Goal: Task Accomplishment & Management: Use online tool/utility

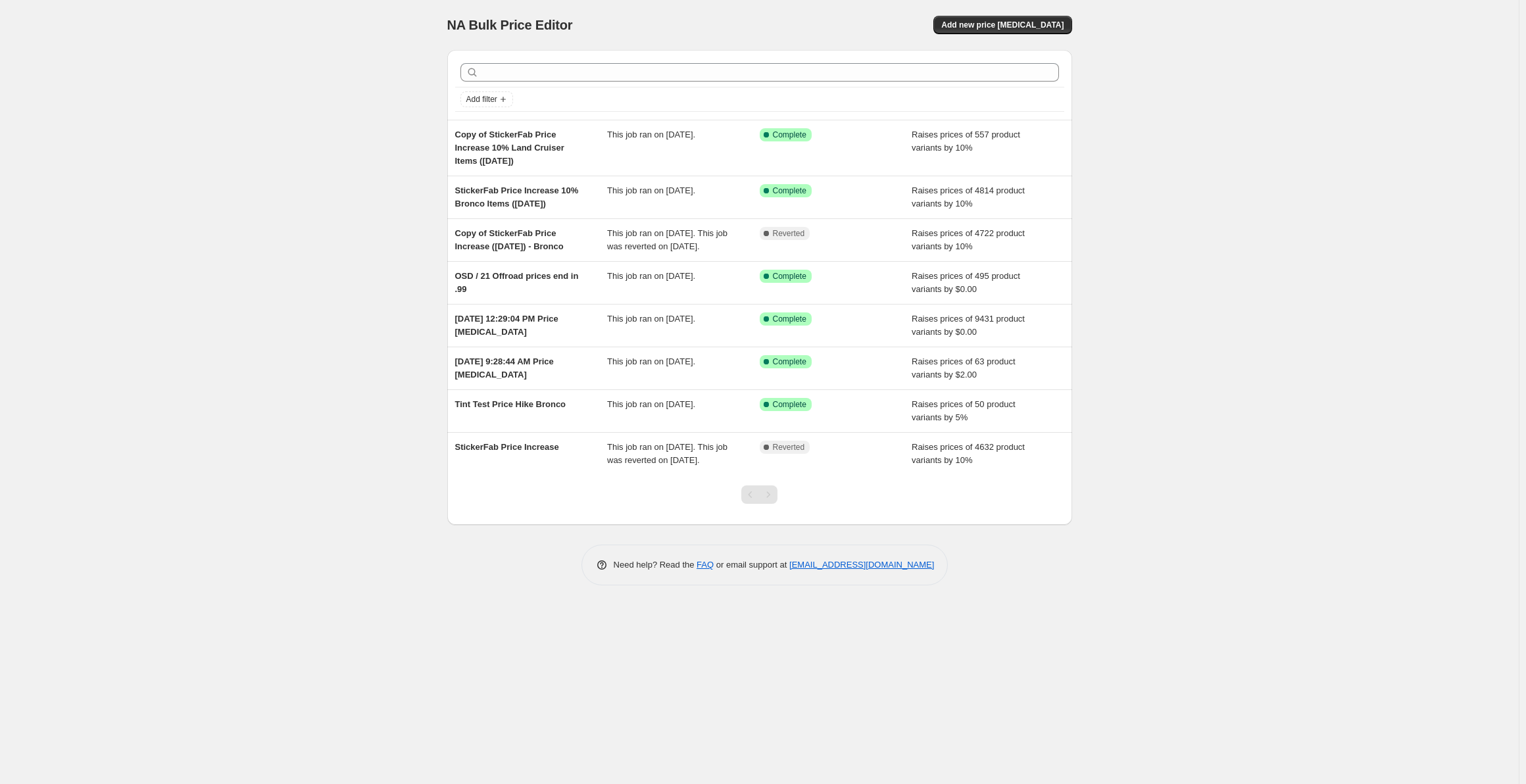
drag, startPoint x: 141, startPoint y: 97, endPoint x: 146, endPoint y: 103, distance: 7.8
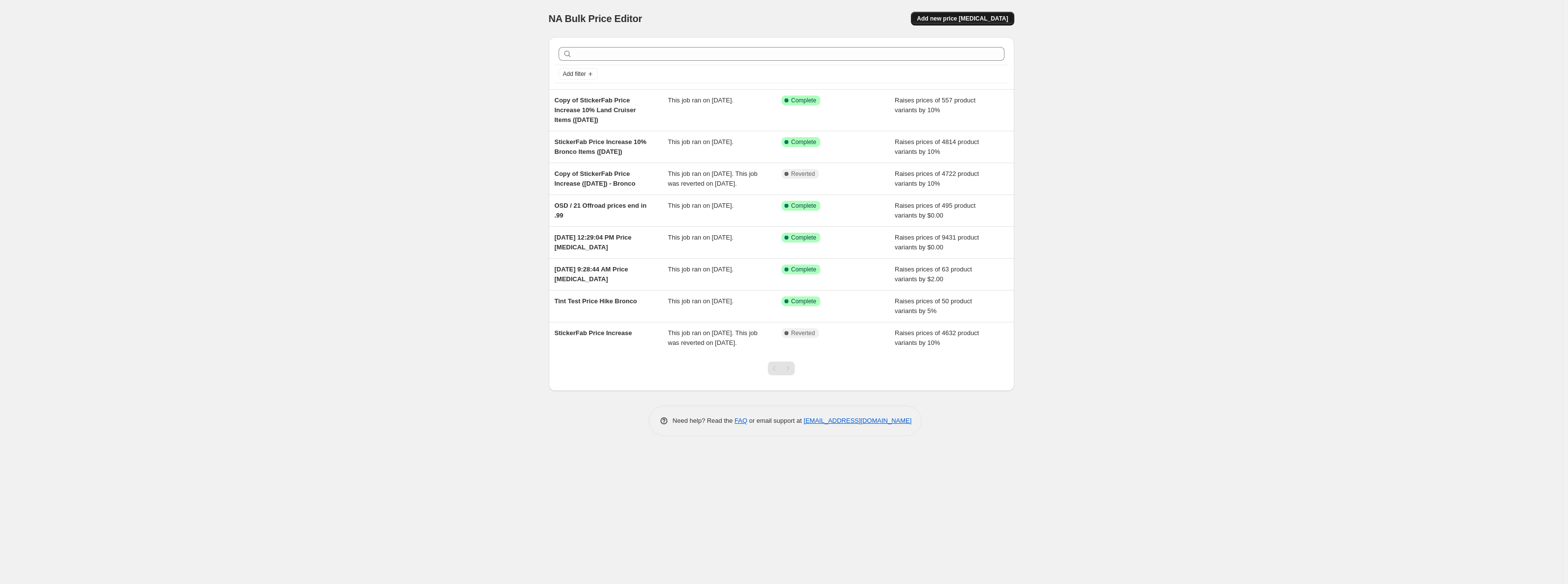
click at [988, 16] on span "Add new price [MEDICAL_DATA]" at bounding box center [962, 19] width 91 height 8
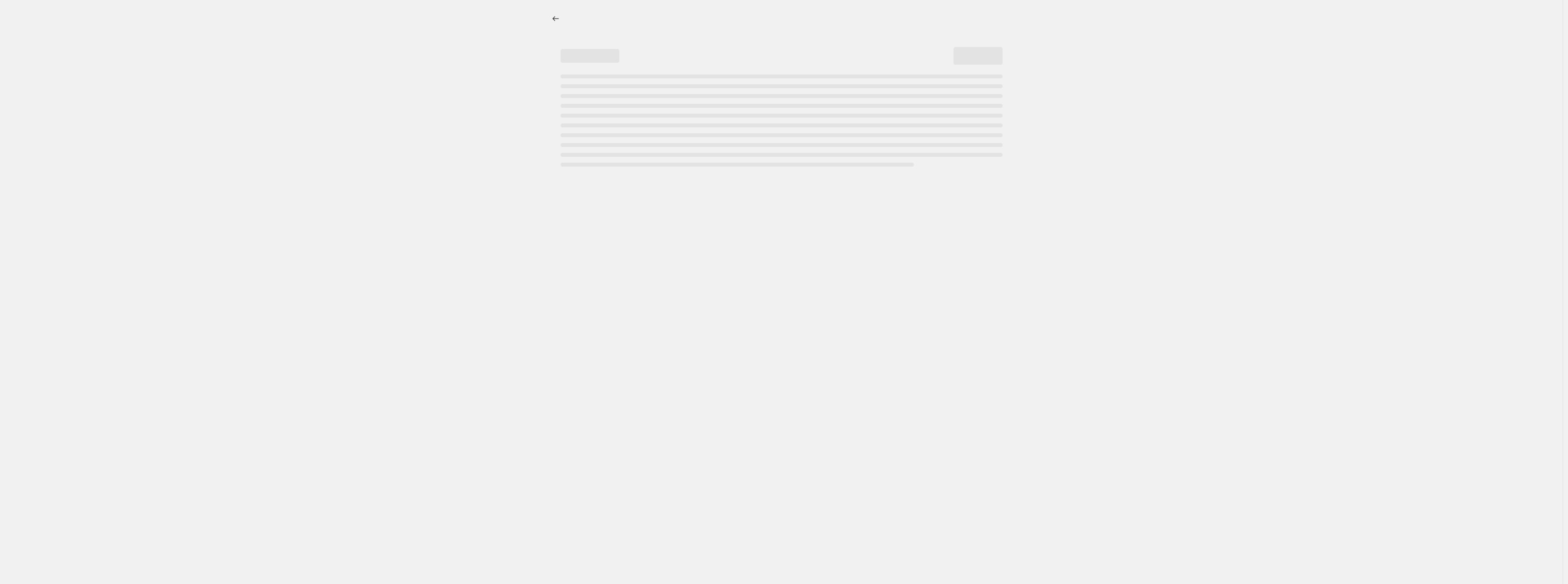
select select "percentage"
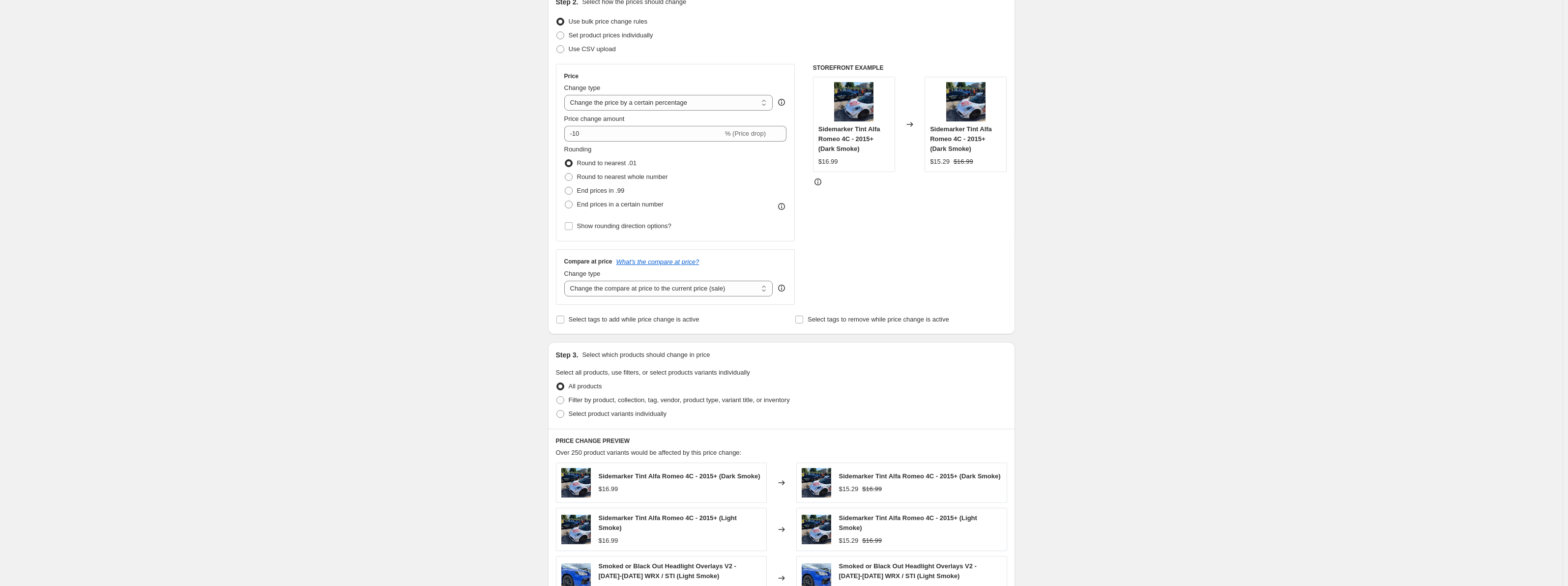
scroll to position [147, 0]
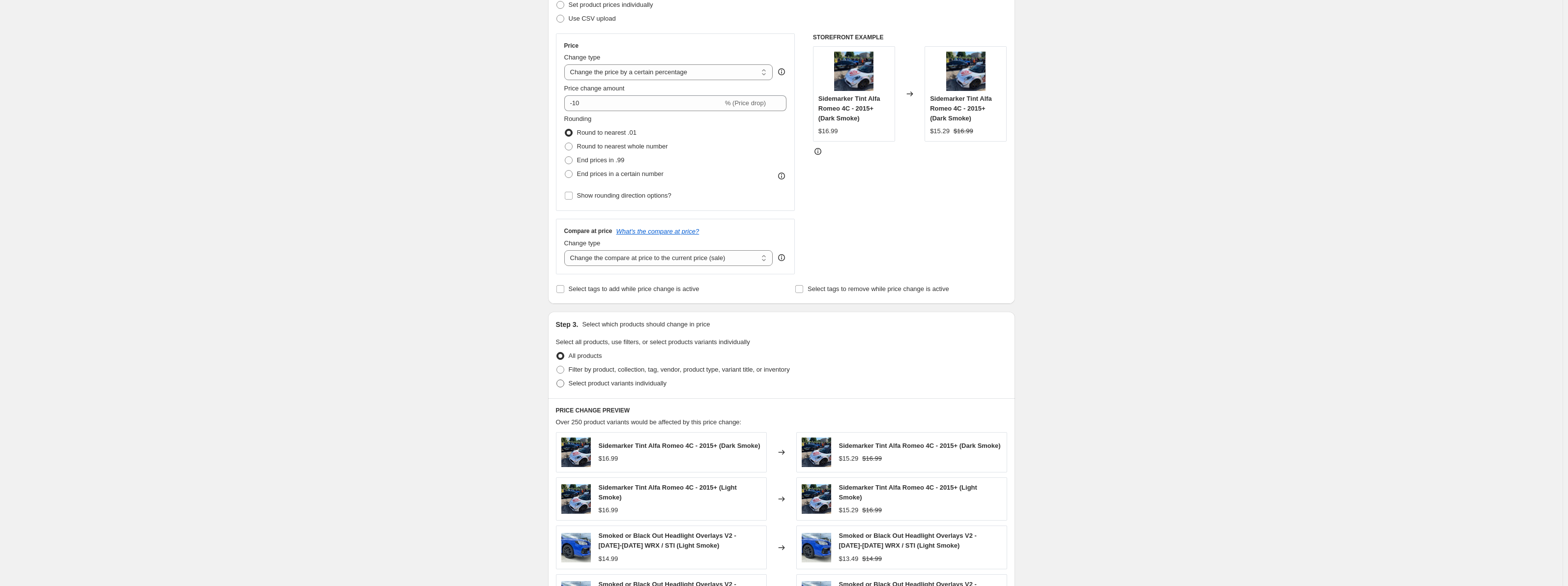
click at [659, 383] on span "Select product variants individually" at bounding box center [617, 383] width 98 height 7
click at [557, 380] on input "Select product variants individually" at bounding box center [556, 380] width 1 height 1
radio input "true"
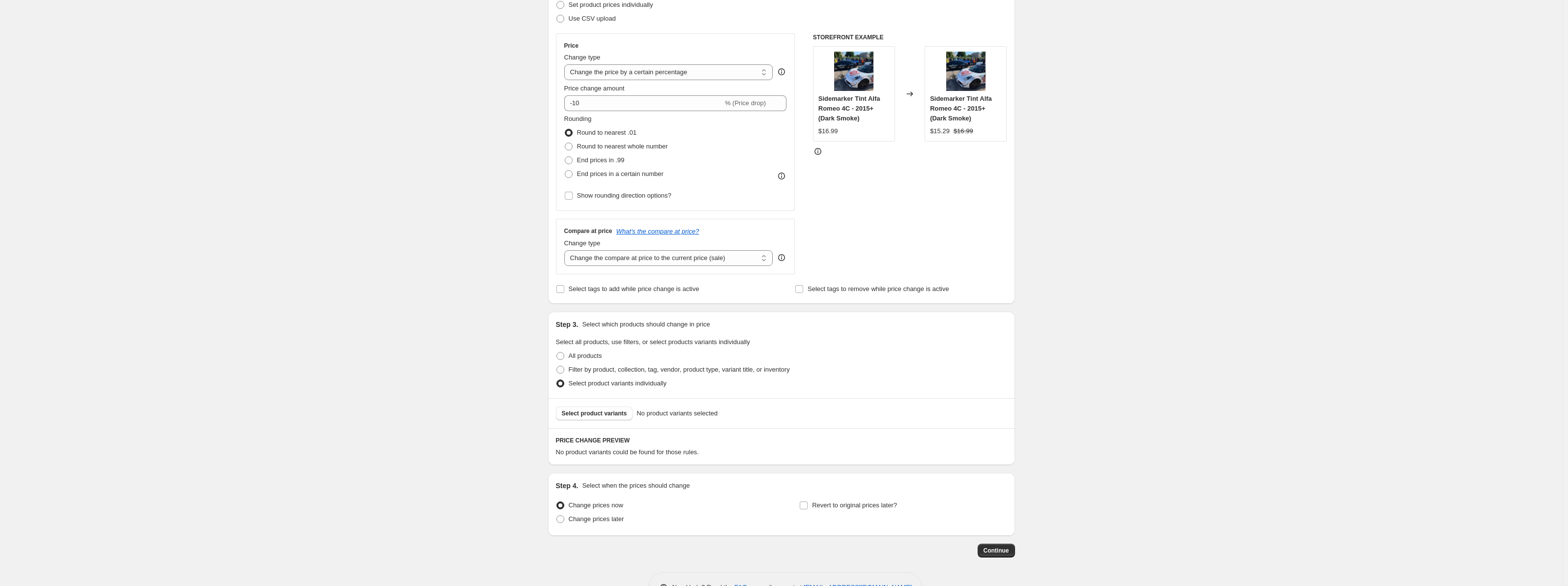
click at [707, 417] on span "No product variants selected" at bounding box center [677, 414] width 81 height 10
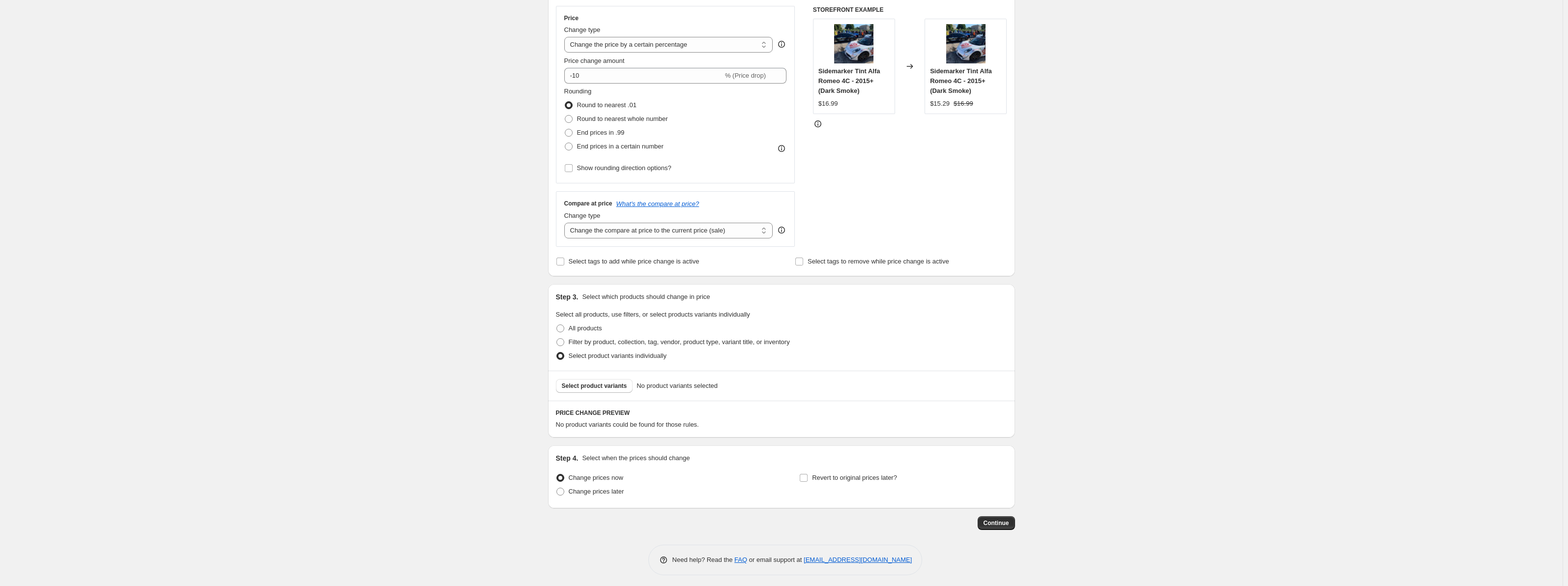
scroll to position [180, 0]
click at [615, 383] on span "Select product variants" at bounding box center [594, 382] width 65 height 8
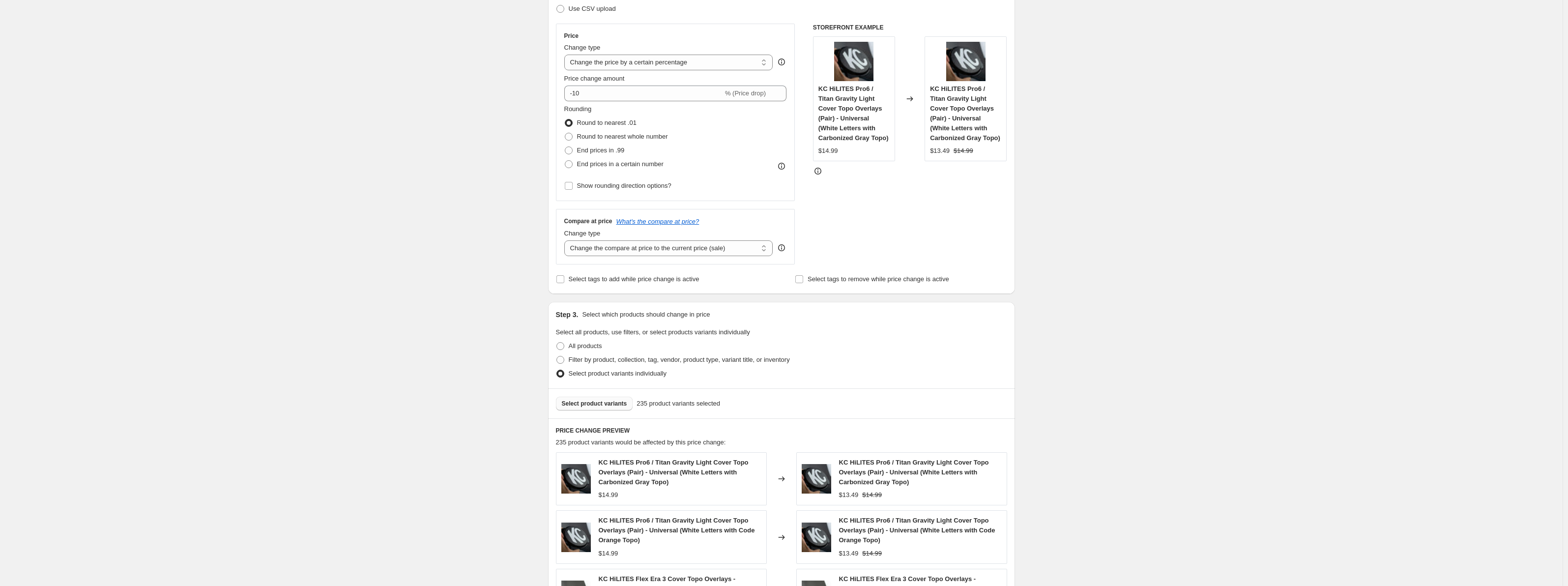
scroll to position [118, 0]
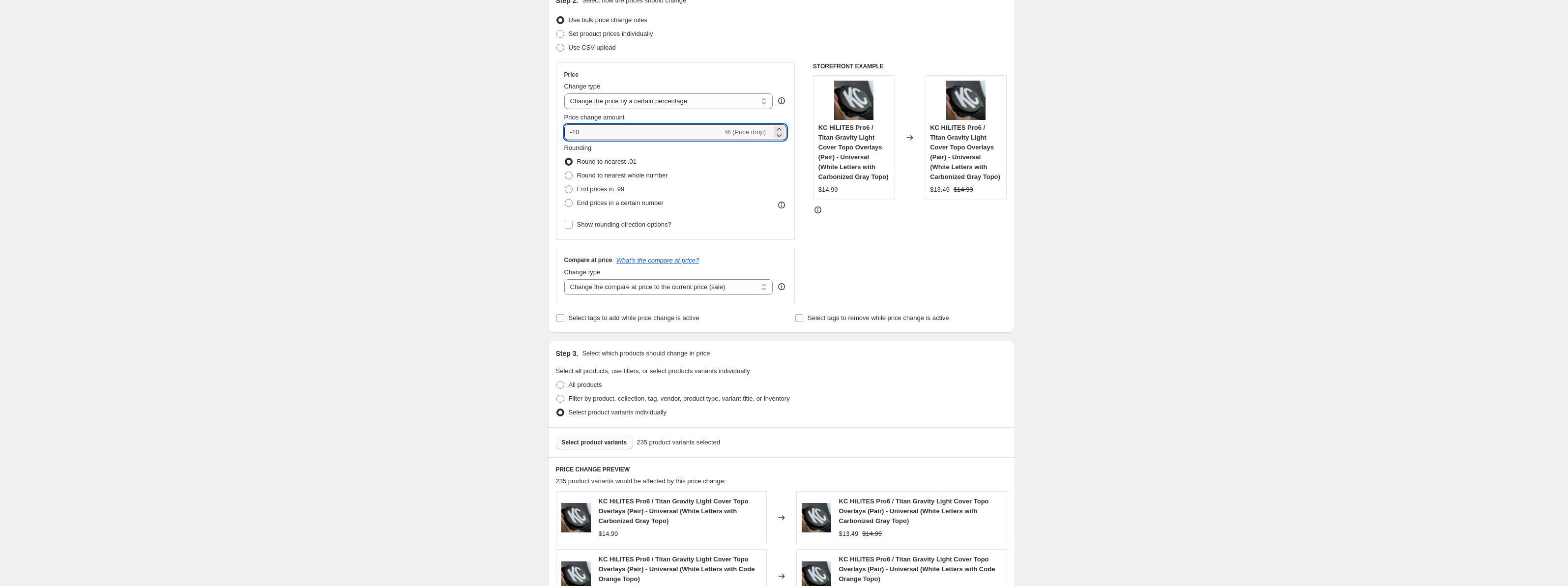
drag, startPoint x: 599, startPoint y: 126, endPoint x: 506, endPoint y: 119, distance: 93.3
click at [507, 119] on div "Create new price change job. This page is ready Create new price change job Dra…" at bounding box center [781, 410] width 1563 height 1058
type input "10"
click at [1061, 186] on div "Create new price change job. This page is ready Create new price change job Dra…" at bounding box center [781, 410] width 1563 height 1058
click at [573, 190] on span at bounding box center [569, 189] width 9 height 9
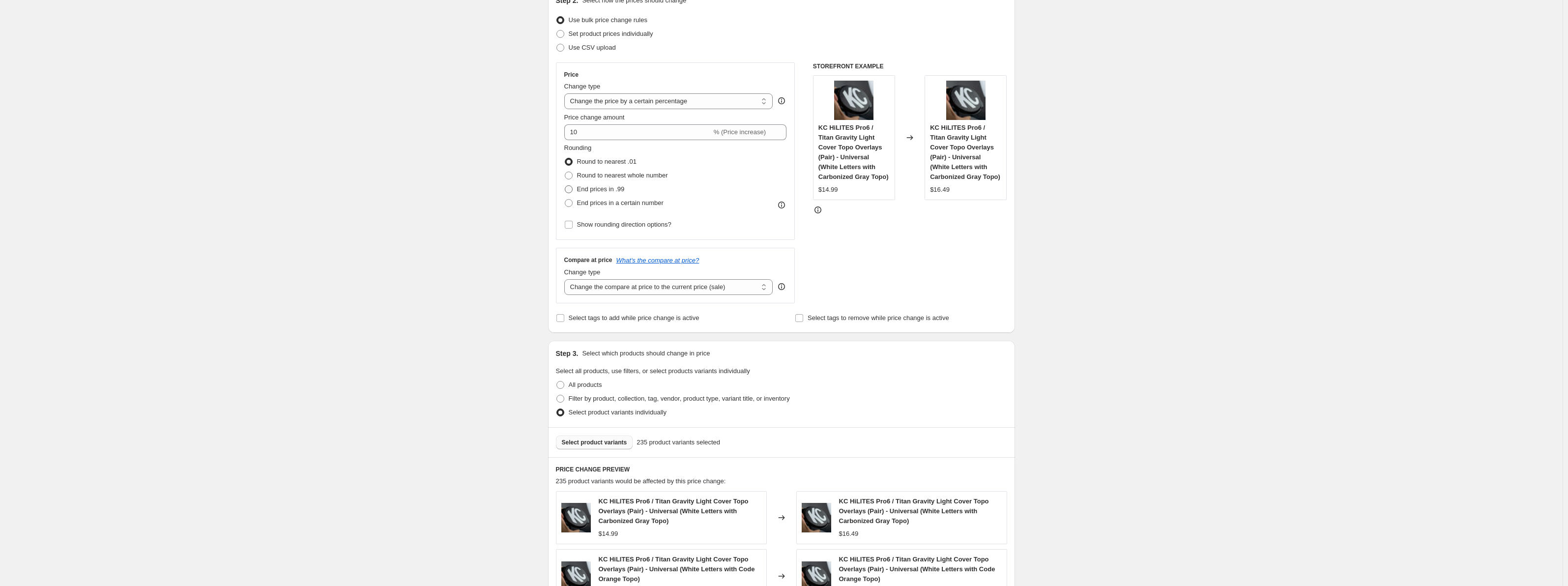
click at [565, 186] on input "End prices in .99" at bounding box center [565, 185] width 1 height 1
radio input "true"
click at [652, 175] on span "Round to nearest whole number" at bounding box center [622, 175] width 91 height 7
click at [565, 172] on input "Round to nearest whole number" at bounding box center [565, 172] width 1 height 1
radio input "true"
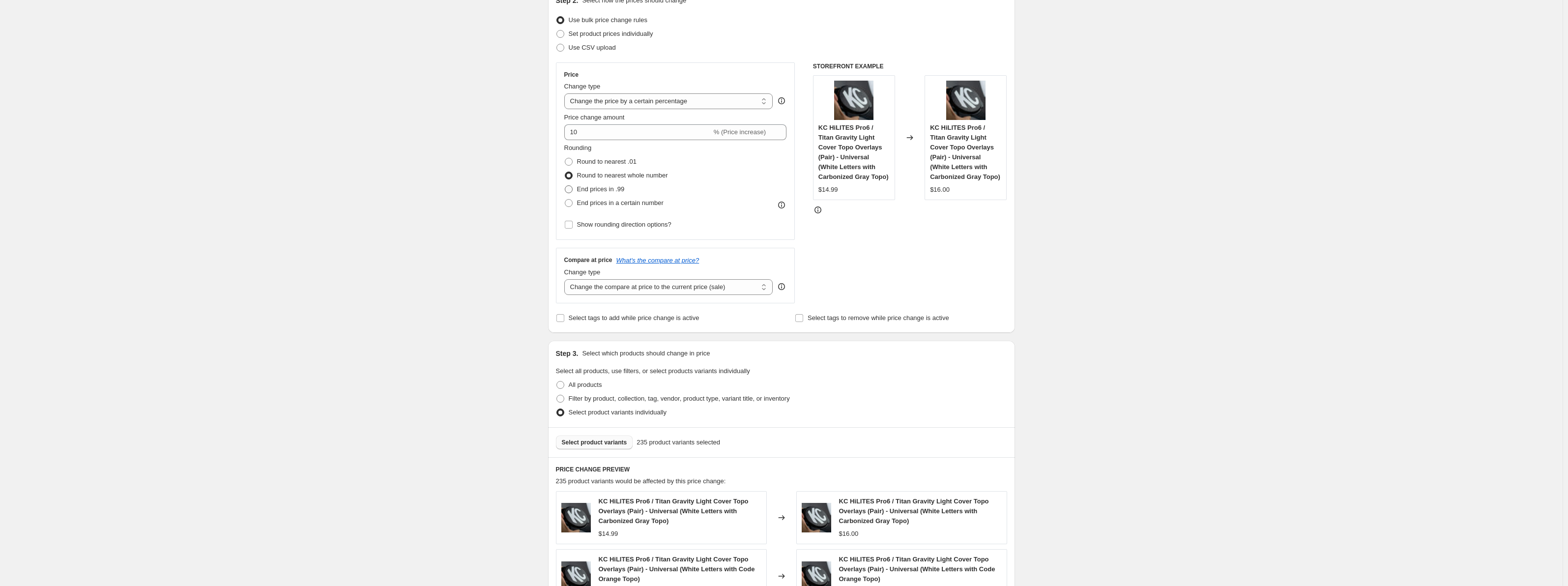
click at [607, 188] on span "End prices in .99" at bounding box center [601, 189] width 47 height 7
click at [565, 186] on input "End prices in .99" at bounding box center [565, 185] width 1 height 1
radio input "true"
click at [645, 228] on span "Show rounding direction options?" at bounding box center [624, 224] width 94 height 7
click at [573, 228] on input "Show rounding direction options?" at bounding box center [569, 224] width 8 height 8
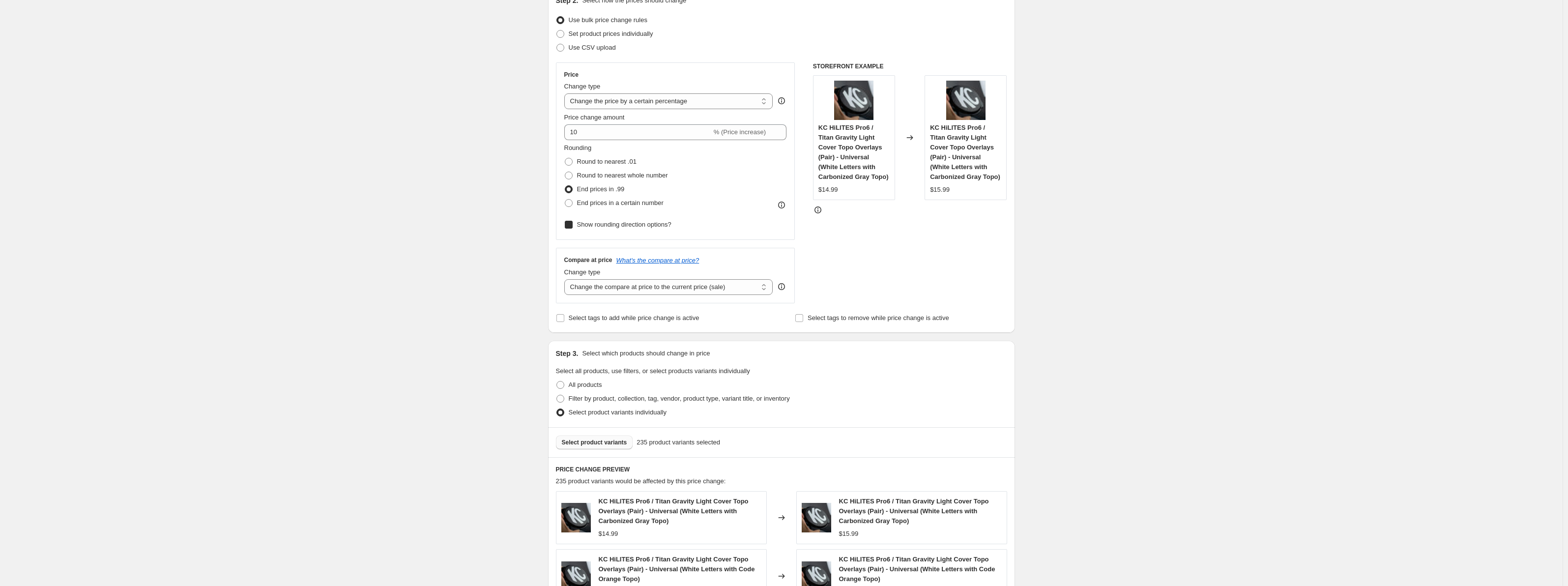
checkbox input "true"
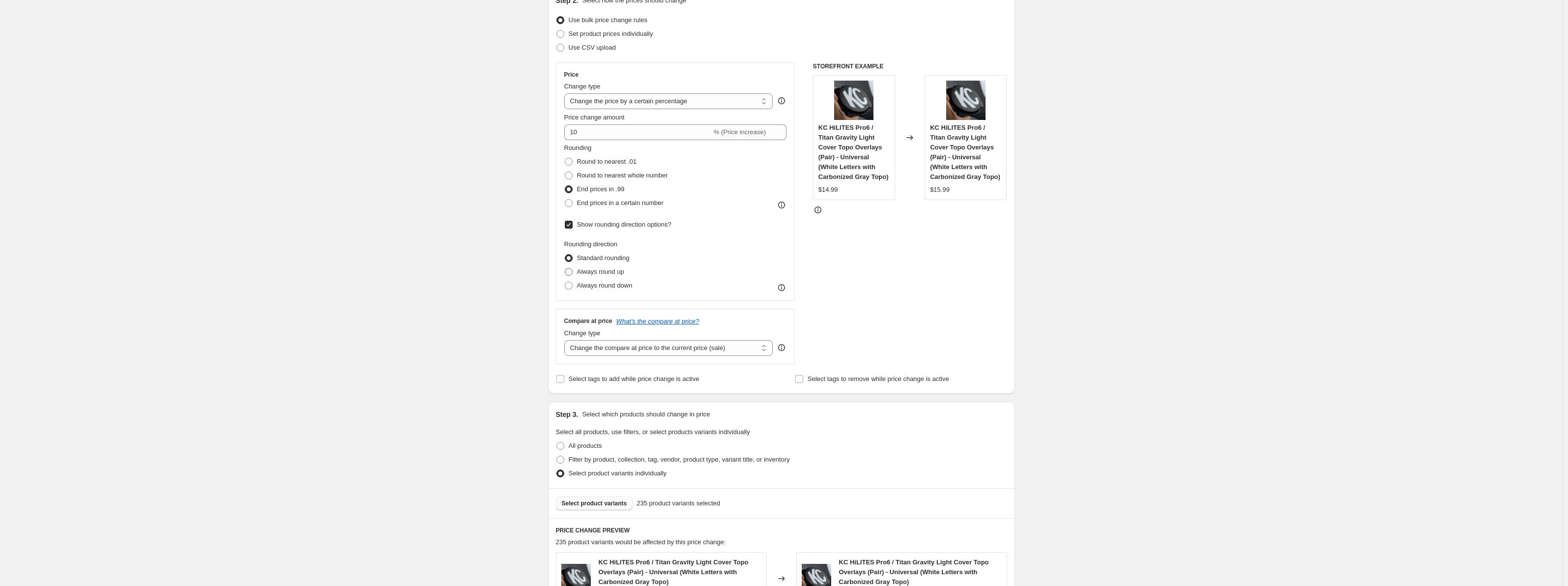
click at [590, 271] on span "Always round up" at bounding box center [601, 271] width 47 height 7
click at [565, 269] on input "Always round up" at bounding box center [565, 268] width 1 height 1
radio input "true"
click at [587, 283] on span "Always round down" at bounding box center [605, 285] width 55 height 7
click at [565, 282] on input "Always round down" at bounding box center [565, 282] width 1 height 1
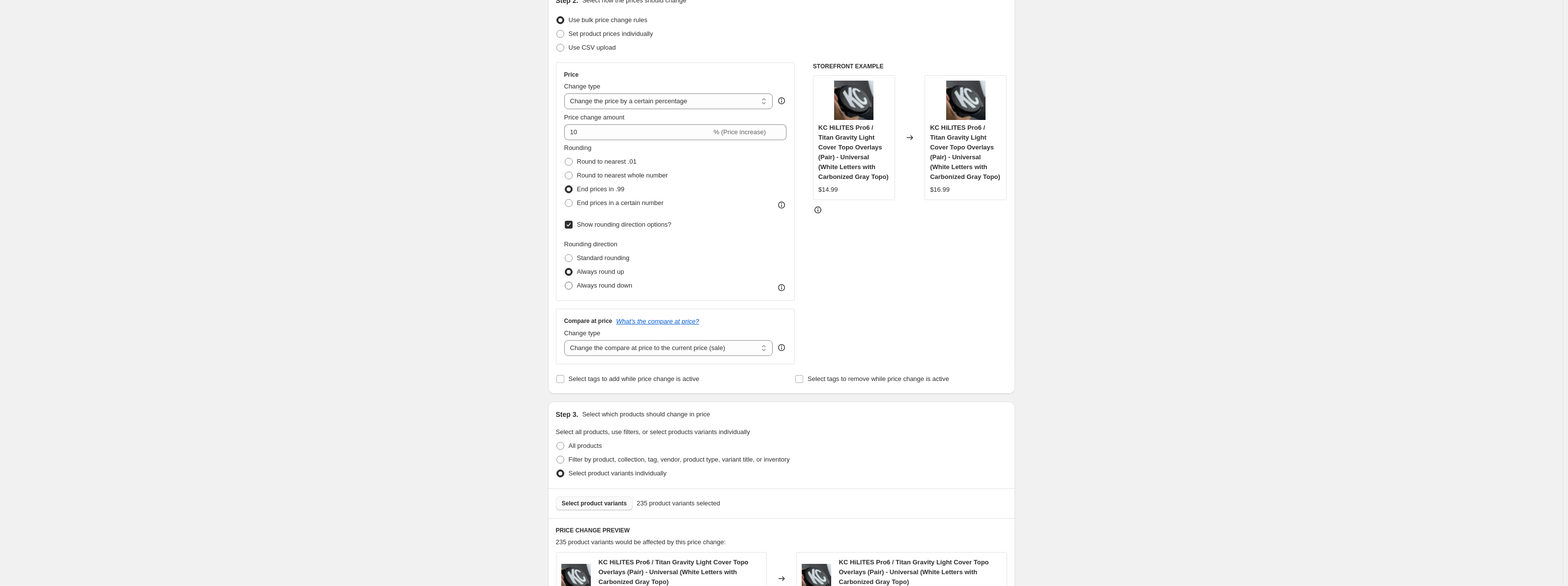
radio input "true"
click at [592, 272] on span "Always round up" at bounding box center [601, 271] width 47 height 7
click at [565, 269] on input "Always round up" at bounding box center [565, 268] width 1 height 1
radio input "true"
click at [588, 283] on span "Always round down" at bounding box center [605, 285] width 55 height 7
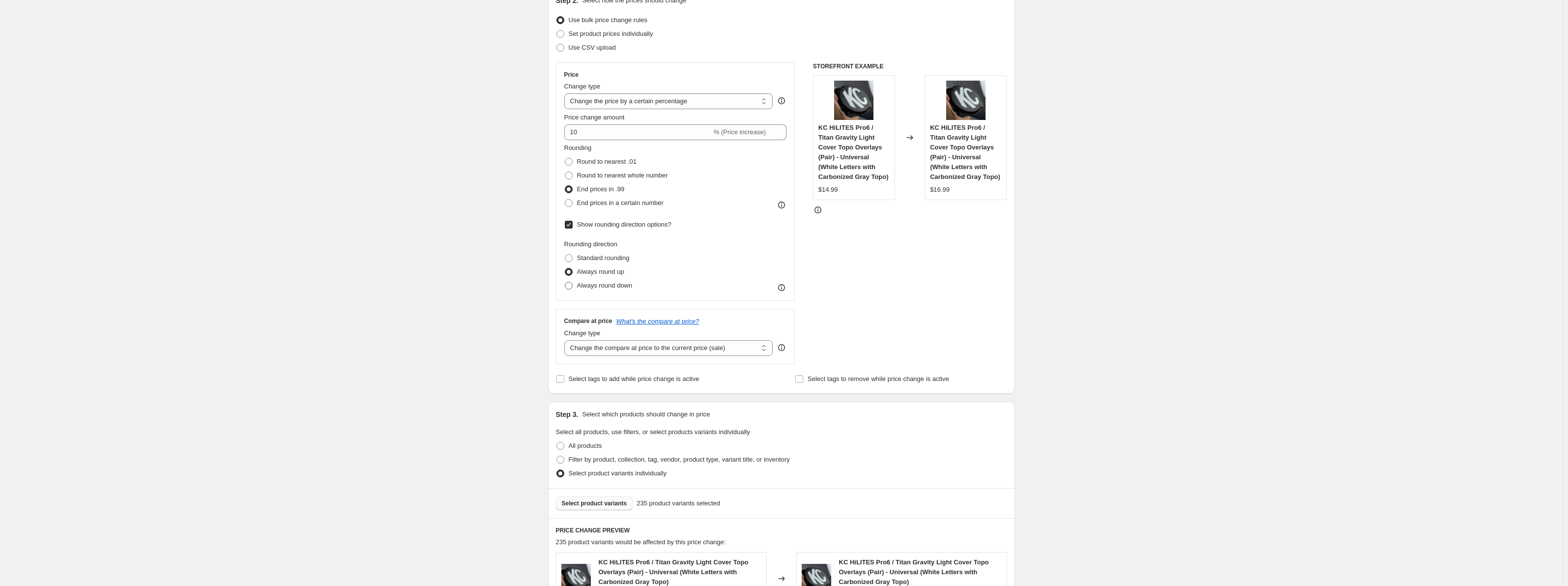
click at [565, 282] on input "Always round down" at bounding box center [565, 282] width 1 height 1
radio input "true"
click at [640, 228] on span "Show rounding direction options?" at bounding box center [624, 224] width 94 height 7
click at [573, 228] on input "Show rounding direction options?" at bounding box center [569, 224] width 8 height 8
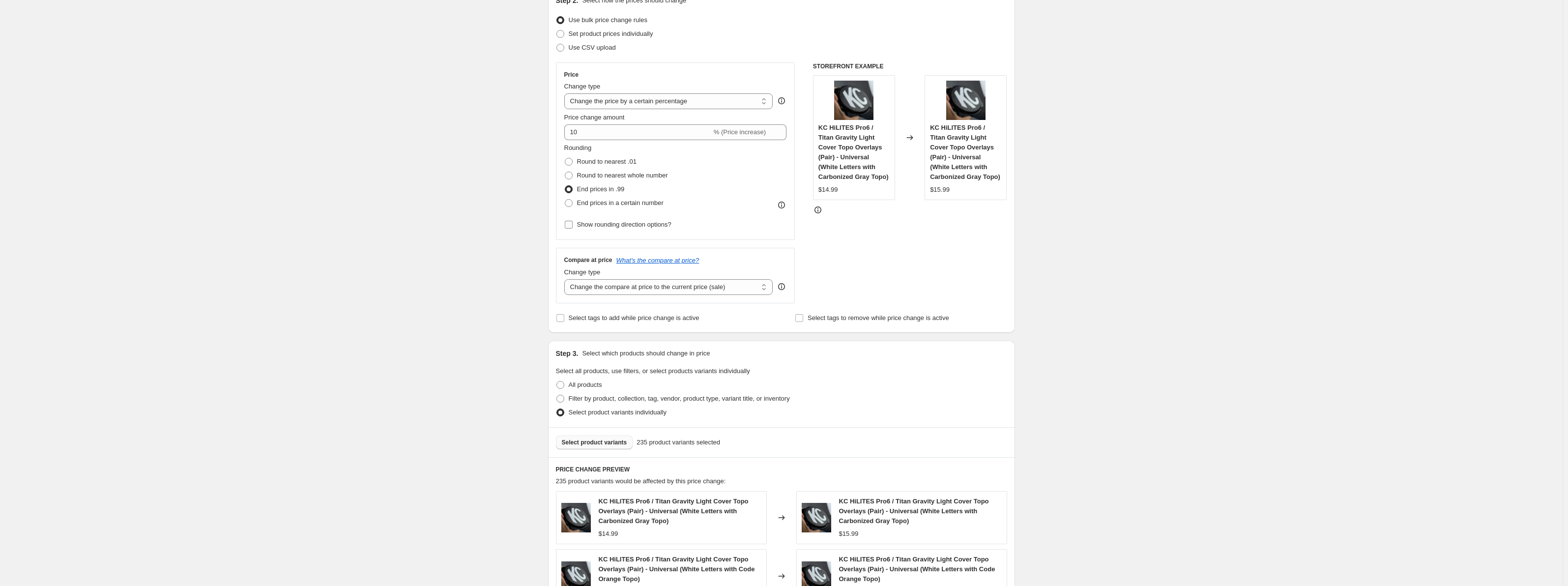
click at [640, 228] on span "Show rounding direction options?" at bounding box center [624, 224] width 94 height 7
click at [573, 228] on input "Show rounding direction options?" at bounding box center [569, 224] width 8 height 8
checkbox input "true"
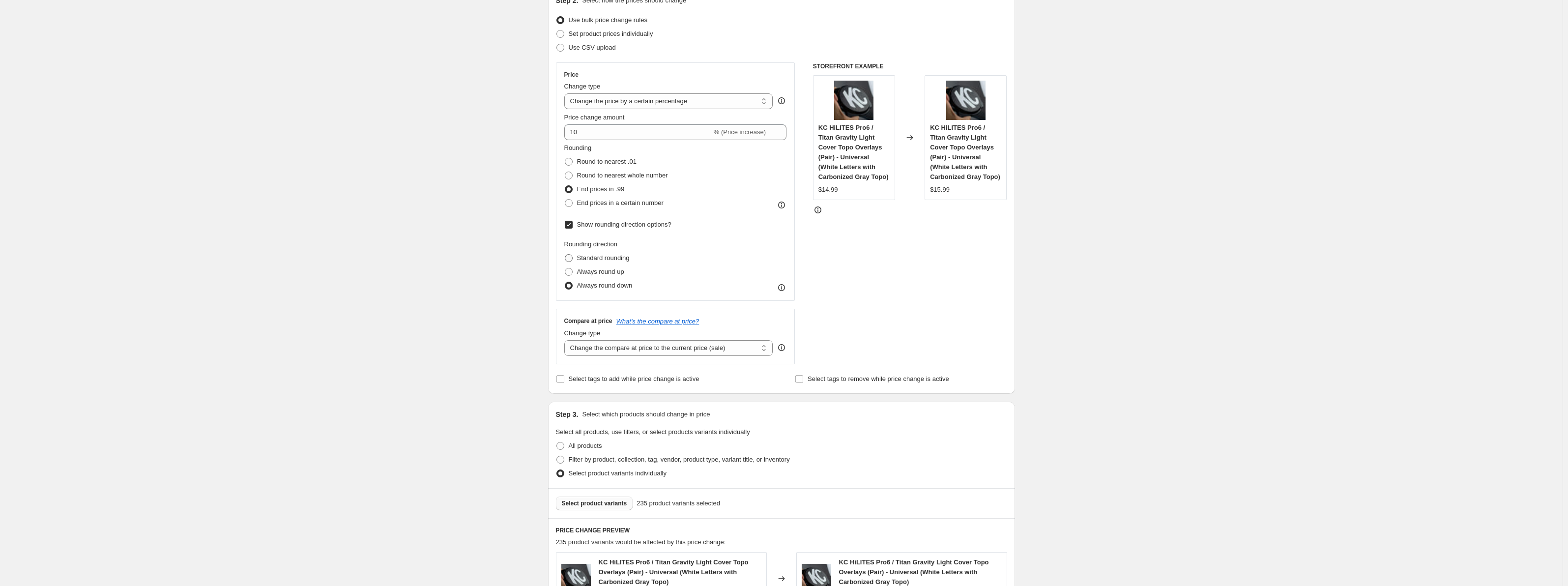
click at [609, 258] on span "Standard rounding" at bounding box center [603, 258] width 52 height 7
click at [565, 255] on input "Standard rounding" at bounding box center [565, 254] width 1 height 1
radio input "true"
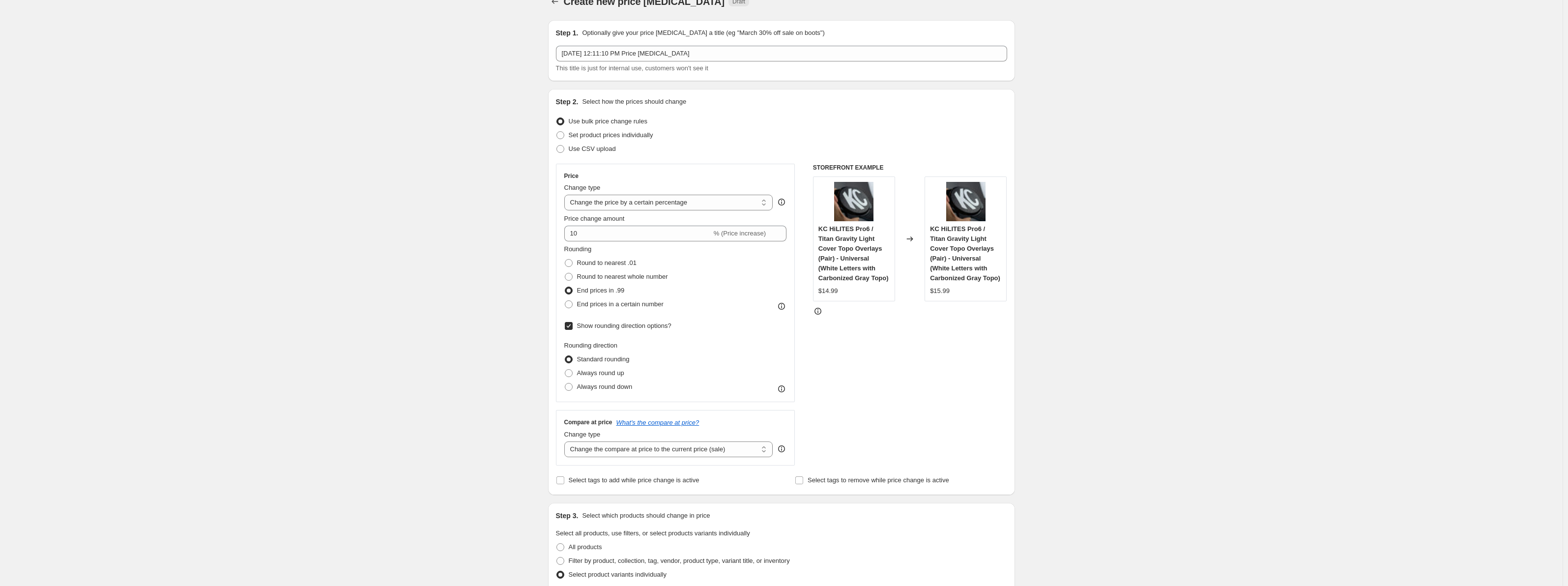
scroll to position [0, 0]
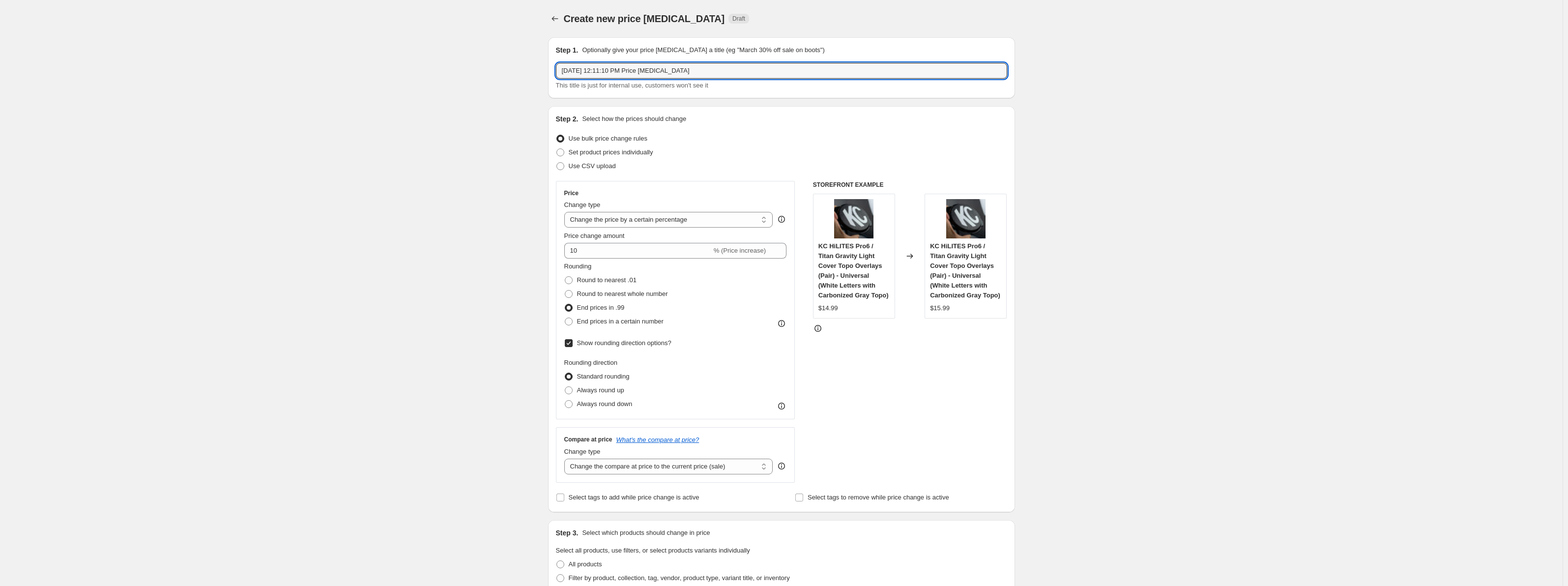
drag, startPoint x: 724, startPoint y: 74, endPoint x: 505, endPoint y: 55, distance: 219.8
click at [518, 68] on div "Create new price change job. This page is ready Create new price change job Dra…" at bounding box center [781, 559] width 1563 height 1119
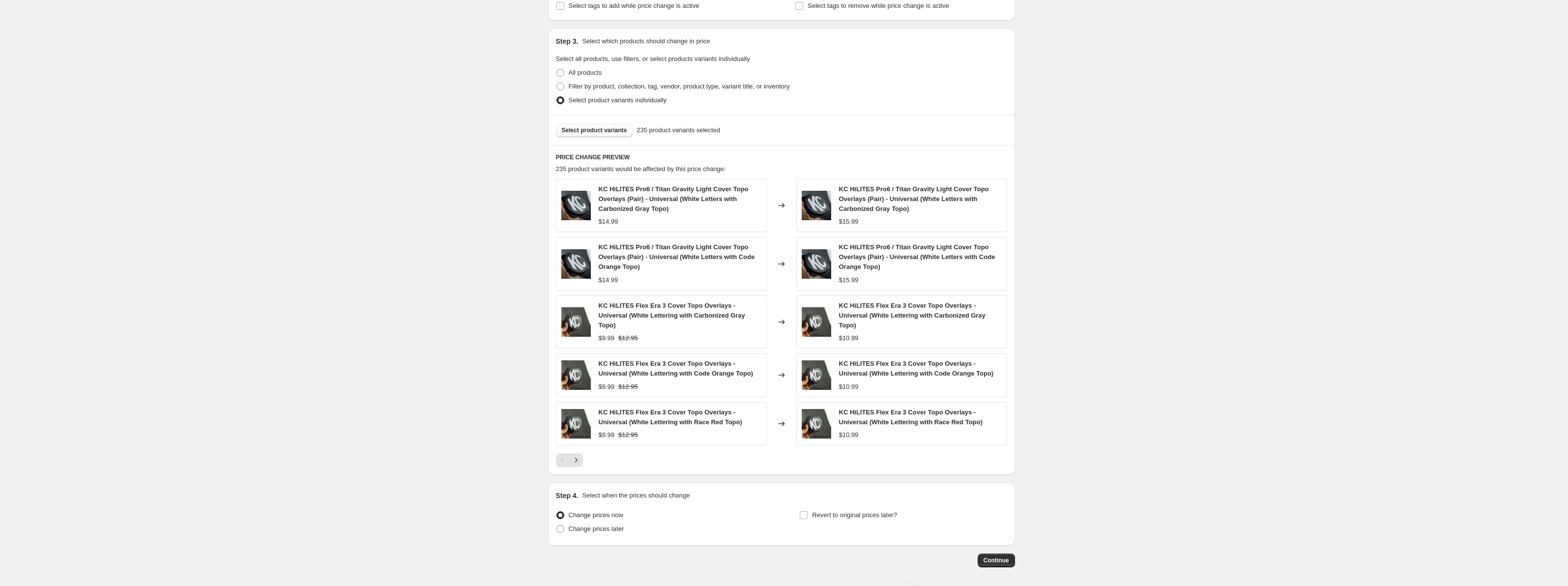
scroll to position [524, 0]
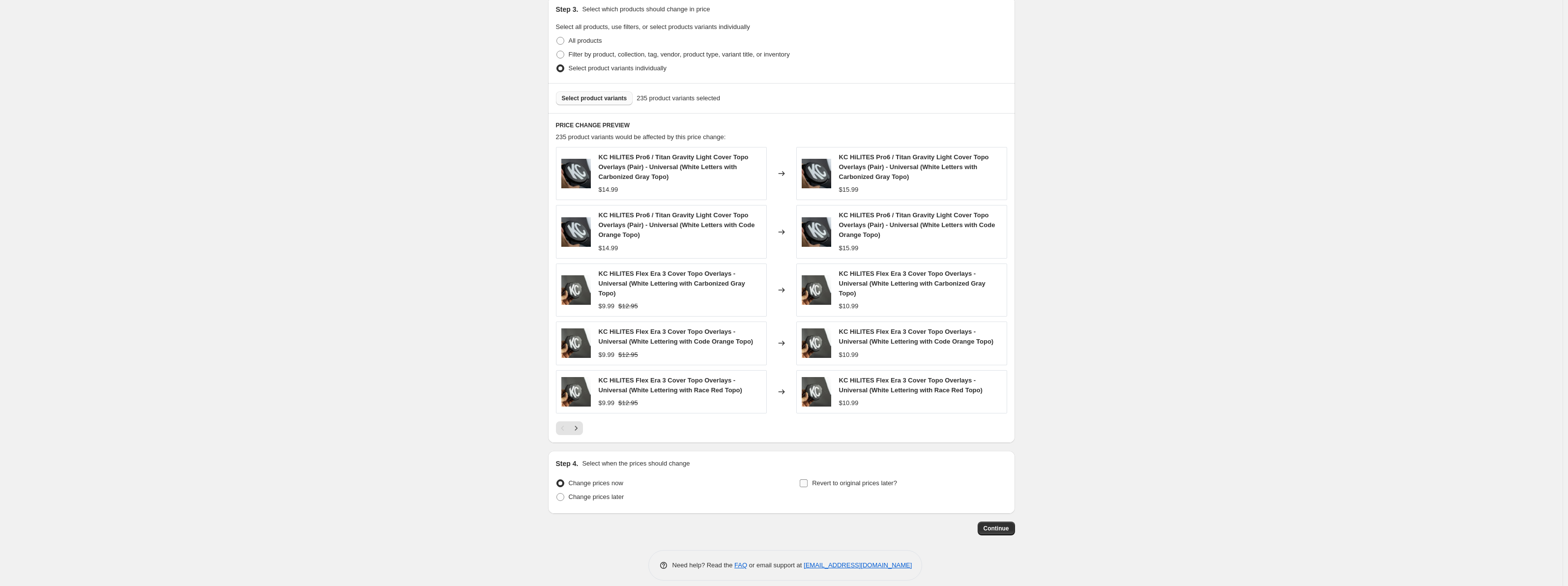
type input "KC Hilites Overlay Price Increase 10%"
click at [880, 478] on span "Revert to original prices later?" at bounding box center [854, 483] width 85 height 10
click at [808, 480] on input "Revert to original prices later?" at bounding box center [803, 483] width 8 height 8
checkbox input "true"
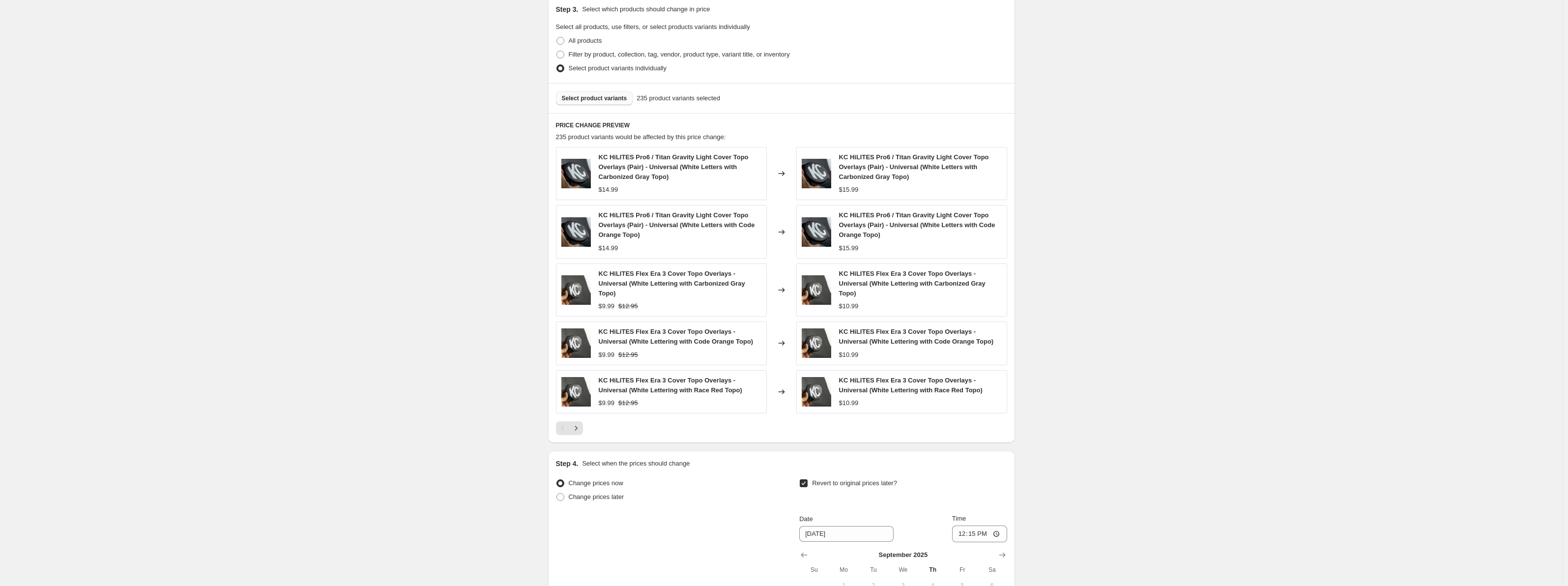
scroll to position [671, 0]
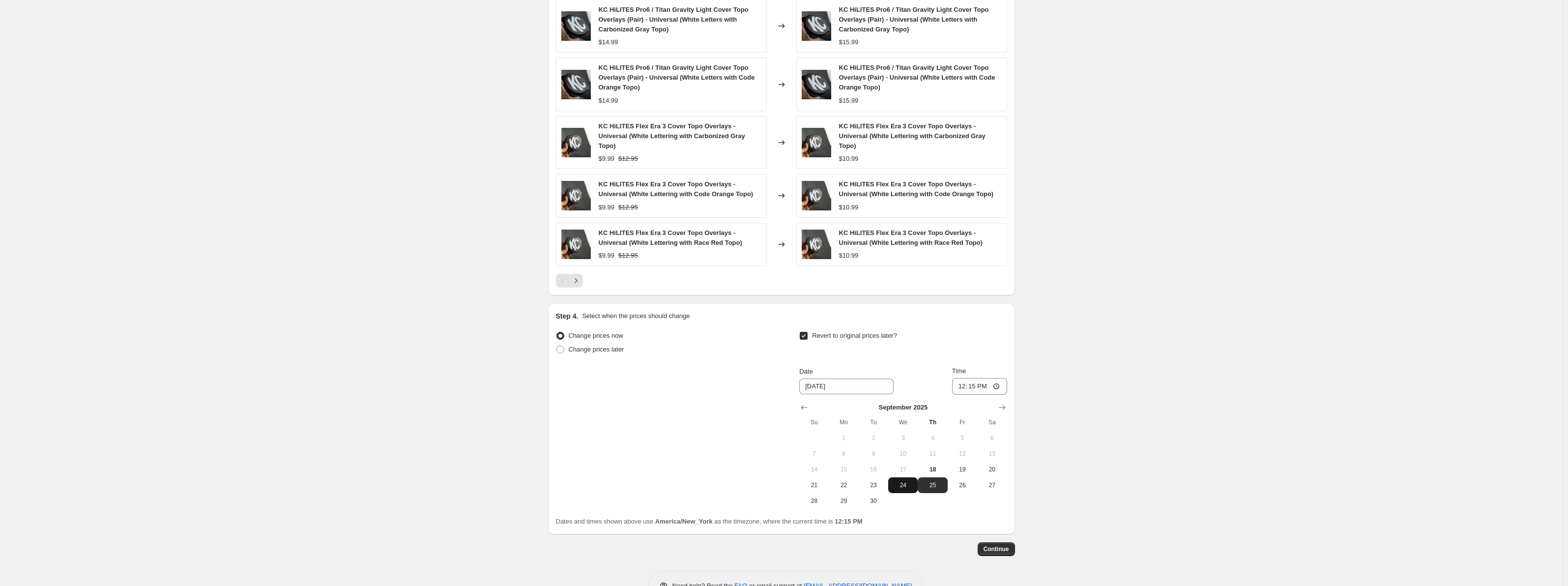
click at [907, 481] on span "24" at bounding box center [903, 485] width 22 height 8
type input "9/24/2025"
click at [982, 380] on input "12:15" at bounding box center [979, 386] width 55 height 17
click at [975, 383] on input "12:15" at bounding box center [979, 386] width 55 height 17
click at [976, 381] on input "12:15" at bounding box center [979, 386] width 55 height 17
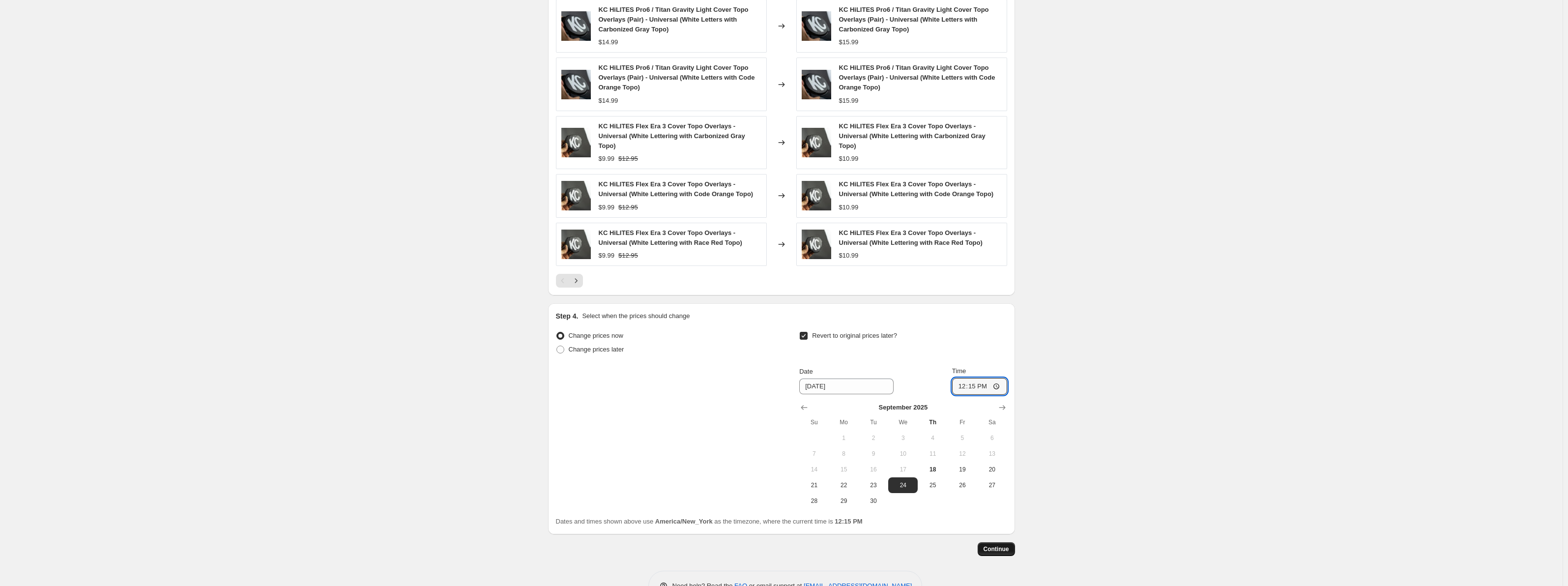
click at [991, 545] on span "Continue" at bounding box center [997, 549] width 26 height 8
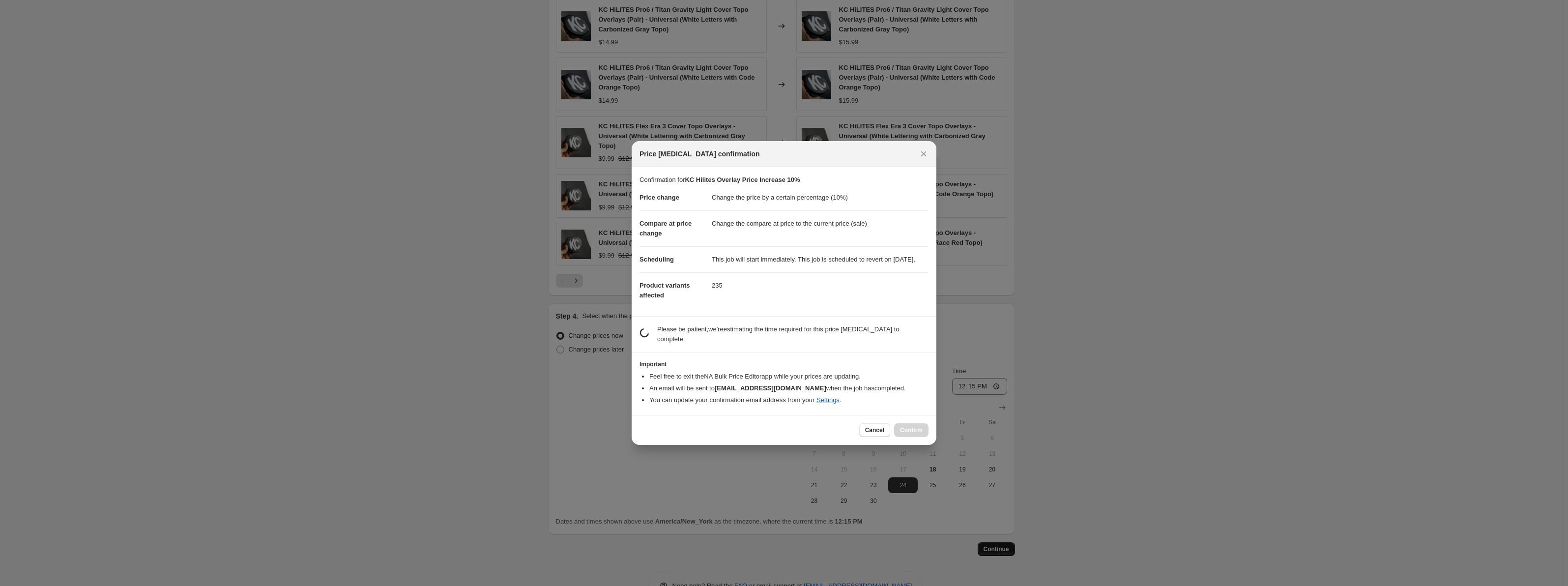
scroll to position [0, 0]
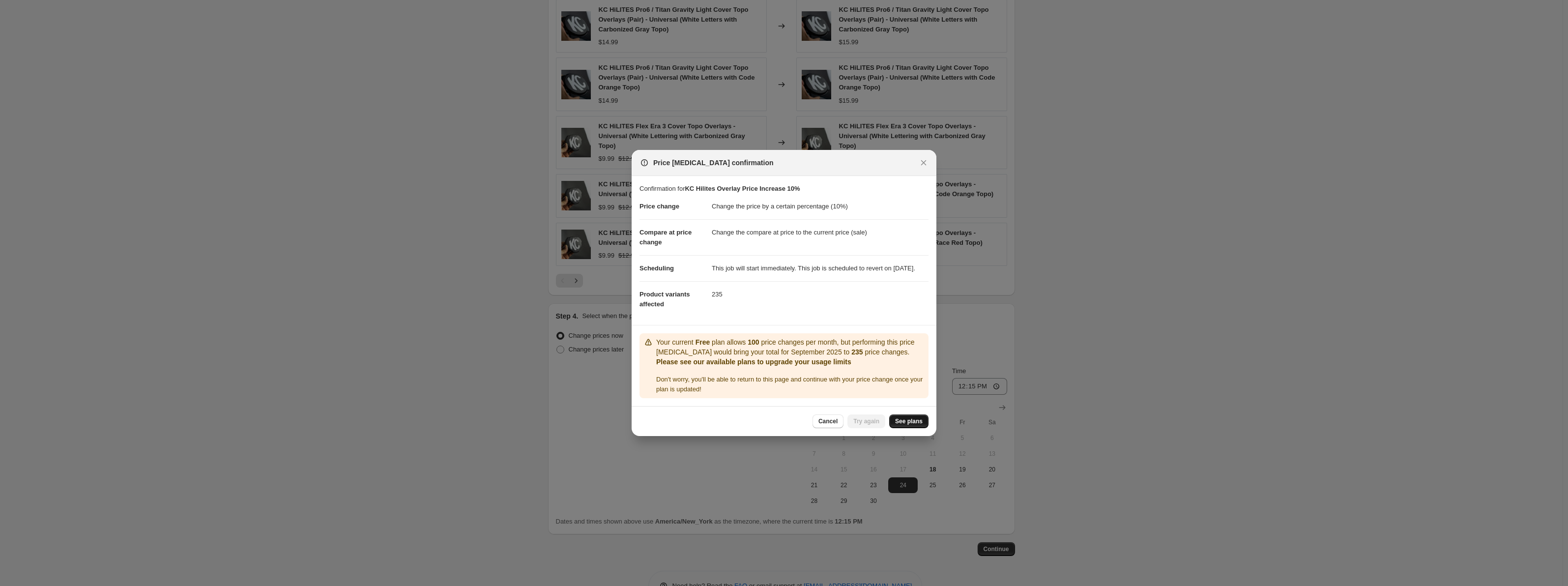
click at [908, 425] on span "See plans" at bounding box center [909, 421] width 27 height 8
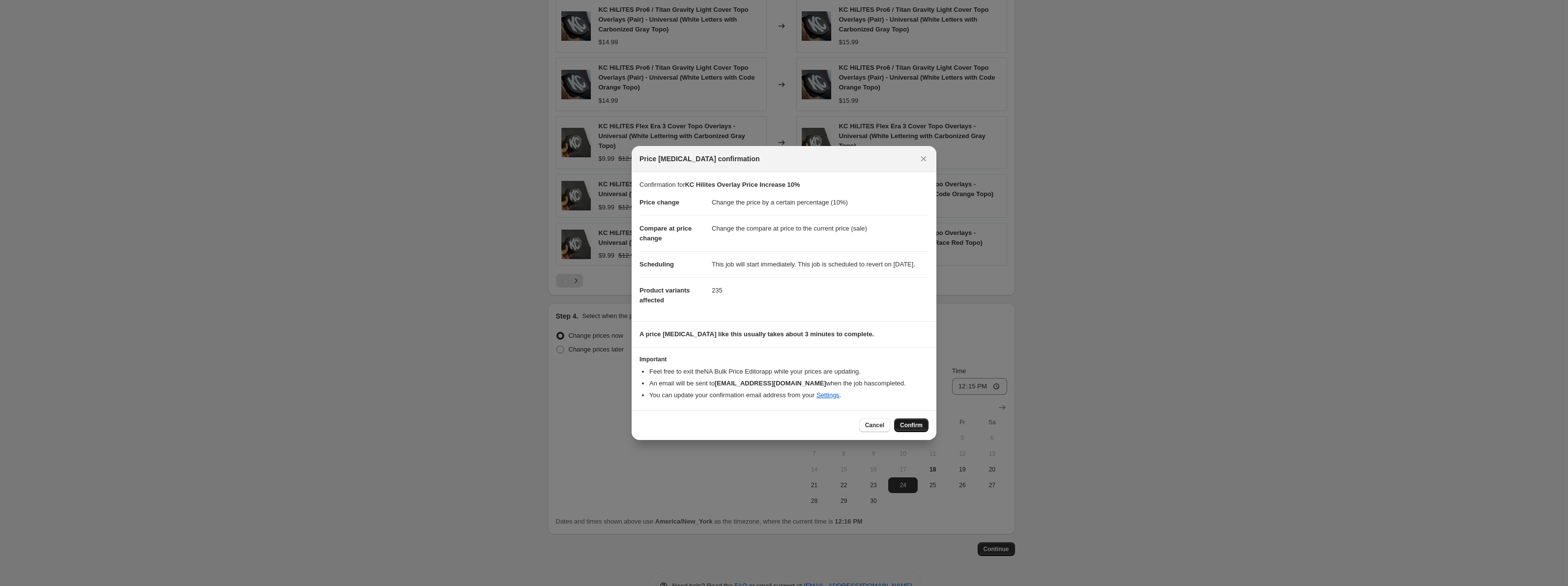
click at [922, 427] on span "Confirm" at bounding box center [911, 425] width 22 height 8
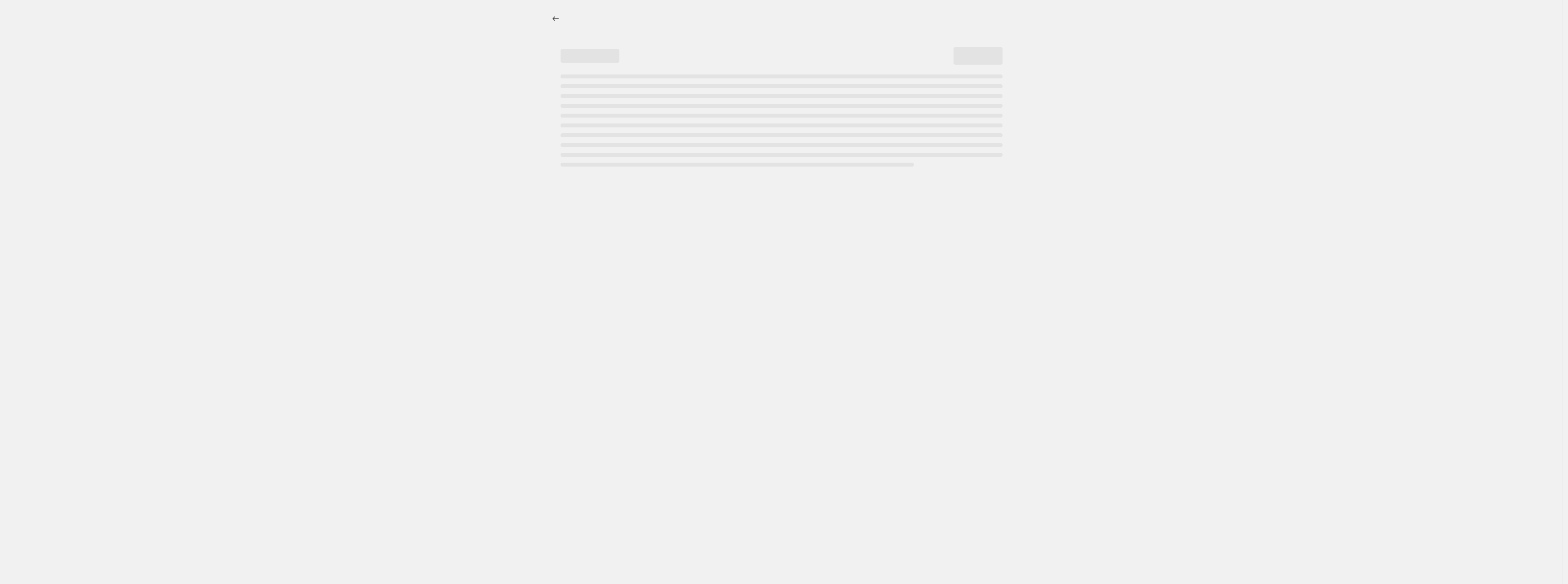
select select "percentage"
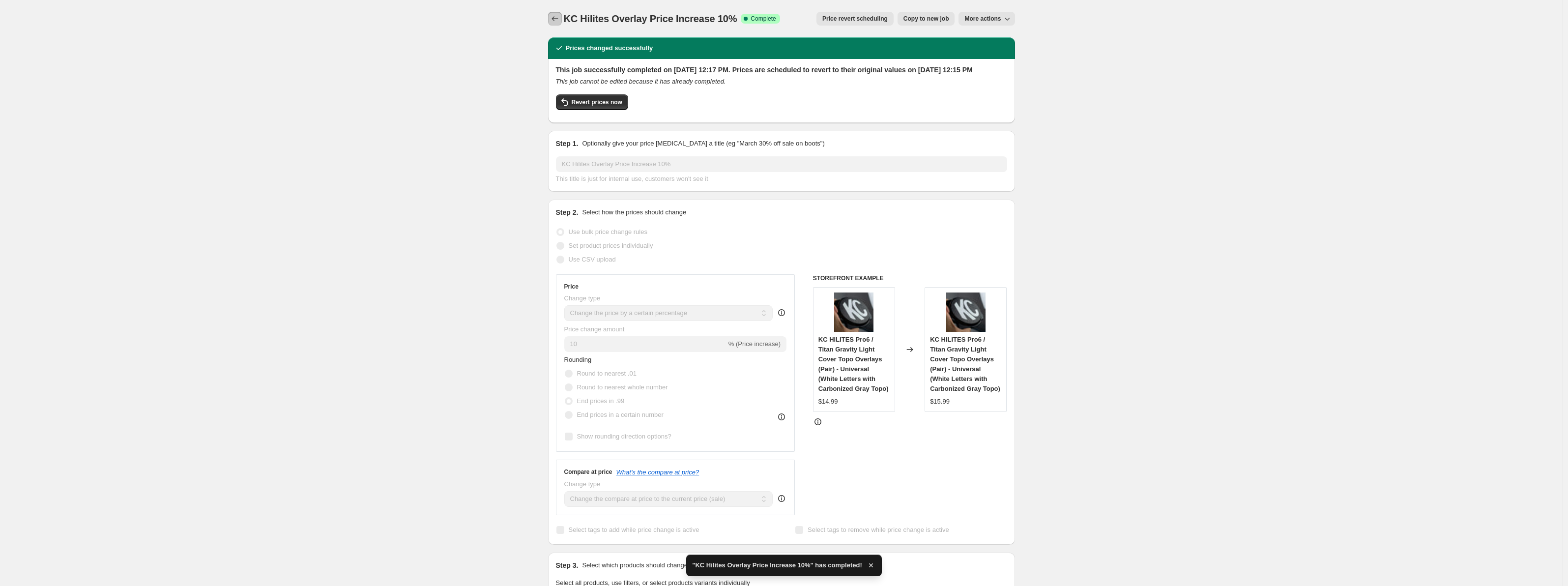
click at [554, 17] on icon "Price change jobs" at bounding box center [555, 19] width 10 height 10
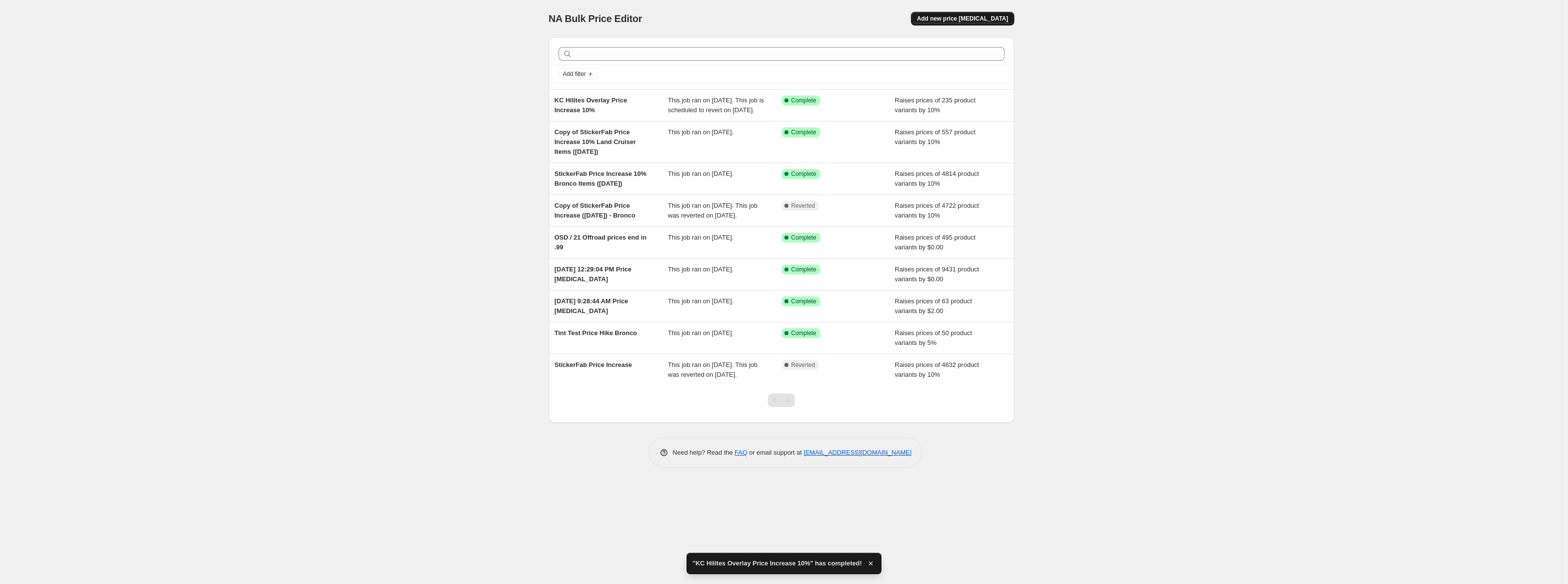
click at [958, 18] on span "Add new price change job" at bounding box center [962, 19] width 91 height 8
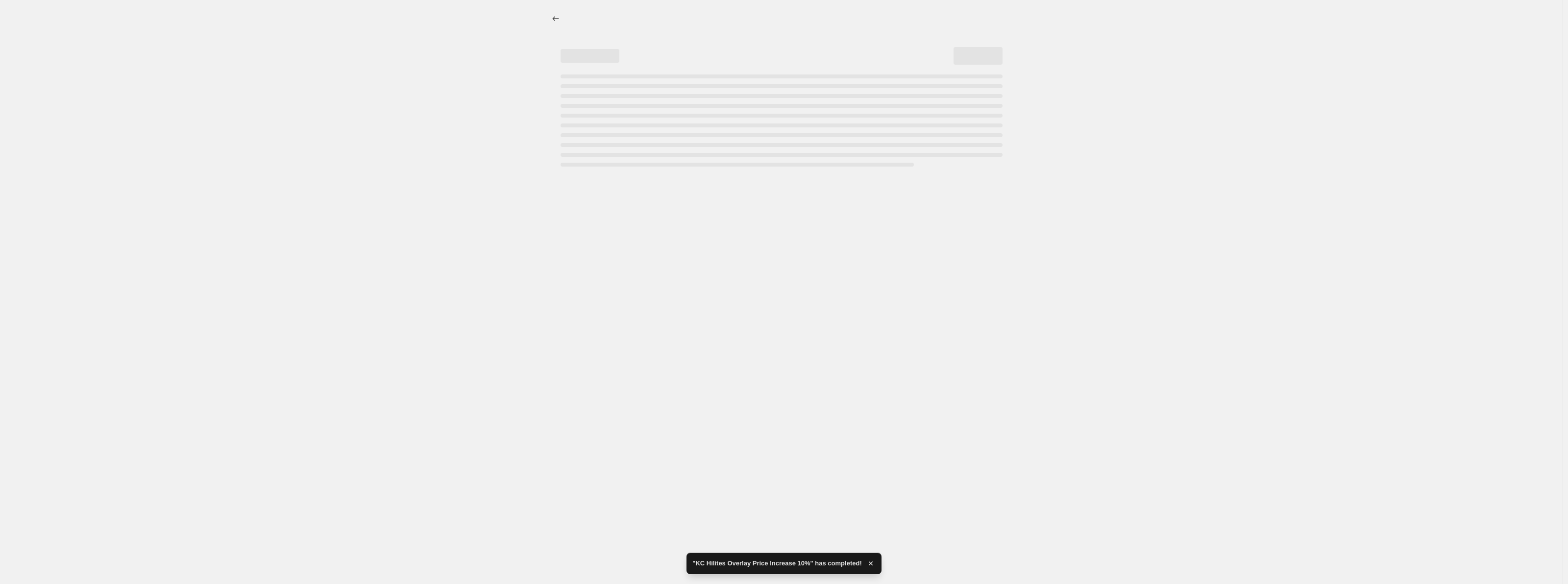
select select "percentage"
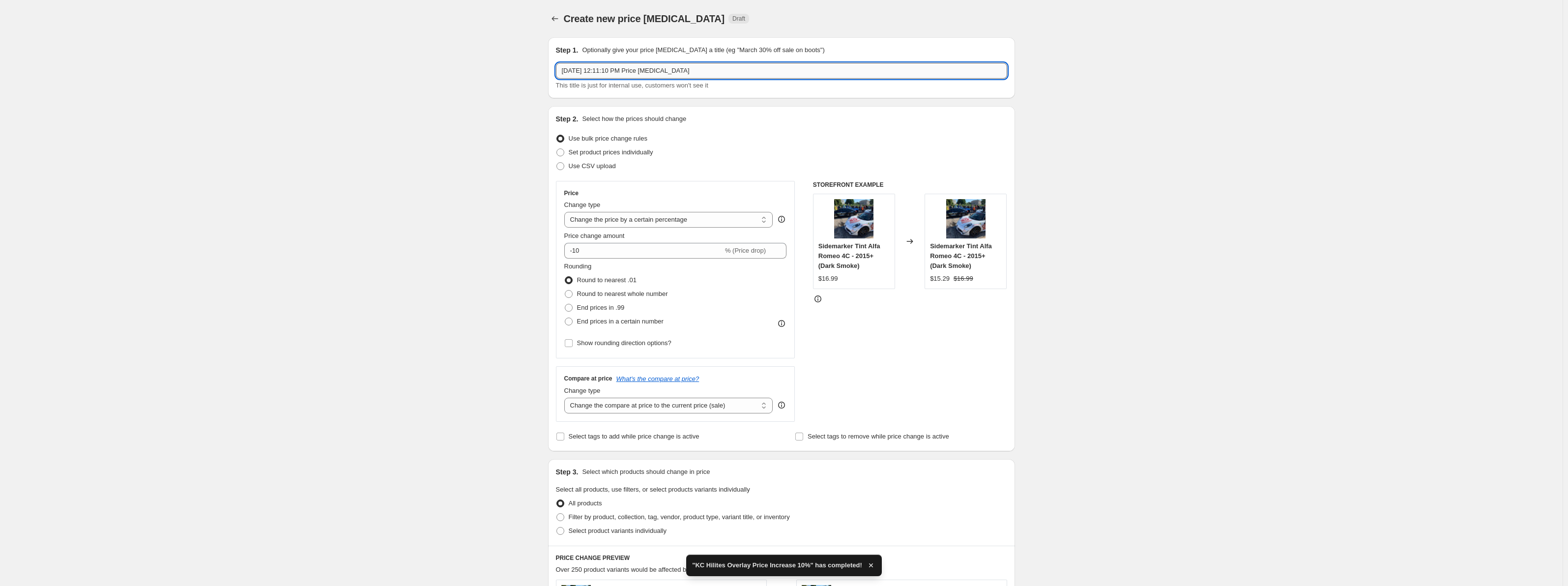
click at [651, 78] on input "Sep 18, 2025, 12:11:10 PM Price change job" at bounding box center [781, 71] width 452 height 16
drag, startPoint x: 694, startPoint y: 73, endPoint x: 417, endPoint y: 47, distance: 278.2
click at [437, 55] on div "Create new price change job. This page is ready Create new price change job Dra…" at bounding box center [781, 498] width 1563 height 995
type input "Fuse Price Increate 13% Test"
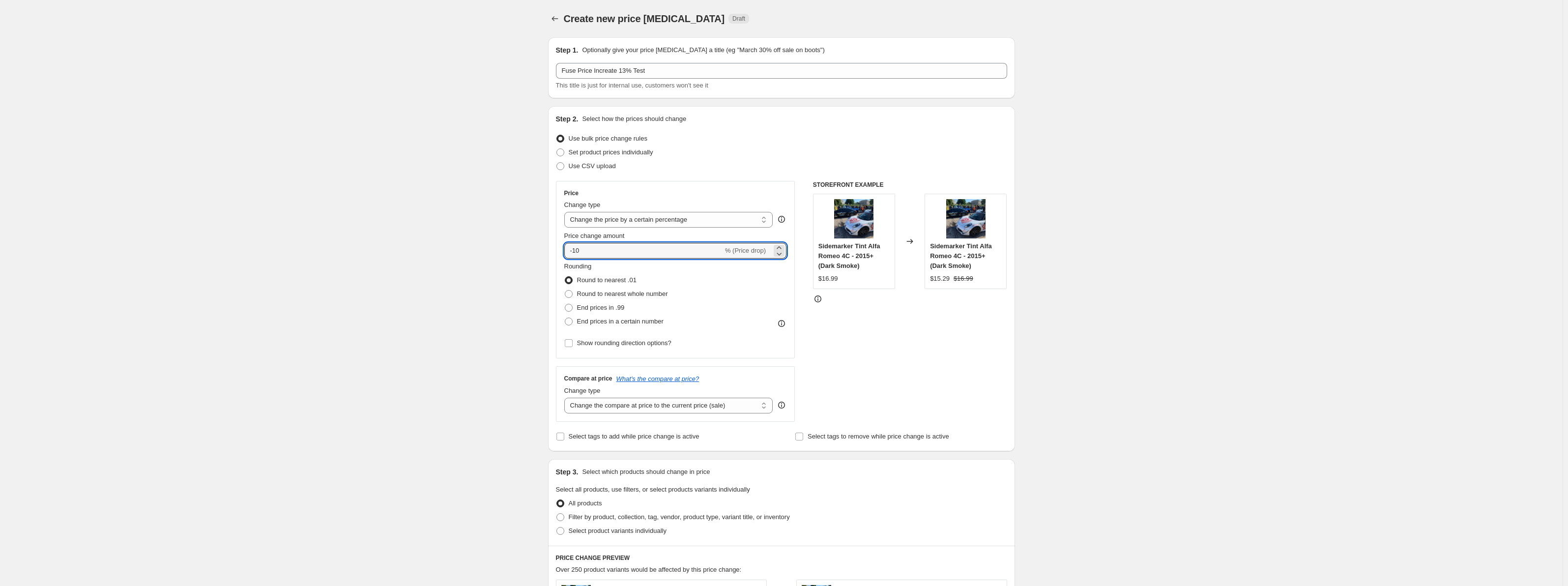
drag, startPoint x: 608, startPoint y: 254, endPoint x: 559, endPoint y: 249, distance: 49.3
click at [559, 249] on div "Price Change type Change the price to a certain amount Change the price by a ce…" at bounding box center [675, 269] width 239 height 177
type input "13"
click at [581, 308] on span "End prices in .99" at bounding box center [601, 307] width 47 height 7
click at [565, 304] on input "End prices in .99" at bounding box center [565, 304] width 1 height 1
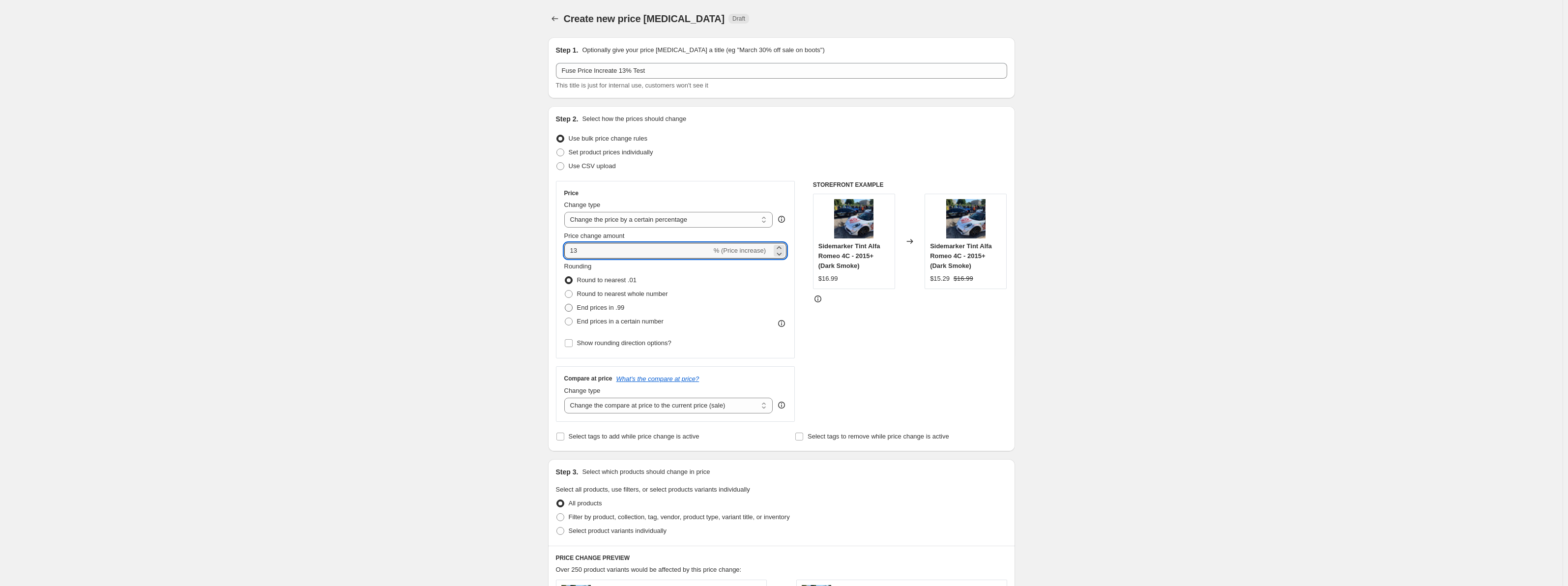
radio input "true"
click at [609, 528] on span "Select product variants individually" at bounding box center [617, 531] width 98 height 7
click at [557, 528] on input "Select product variants individually" at bounding box center [556, 527] width 1 height 1
radio input "true"
click at [581, 562] on span "Select product variants" at bounding box center [594, 561] width 65 height 8
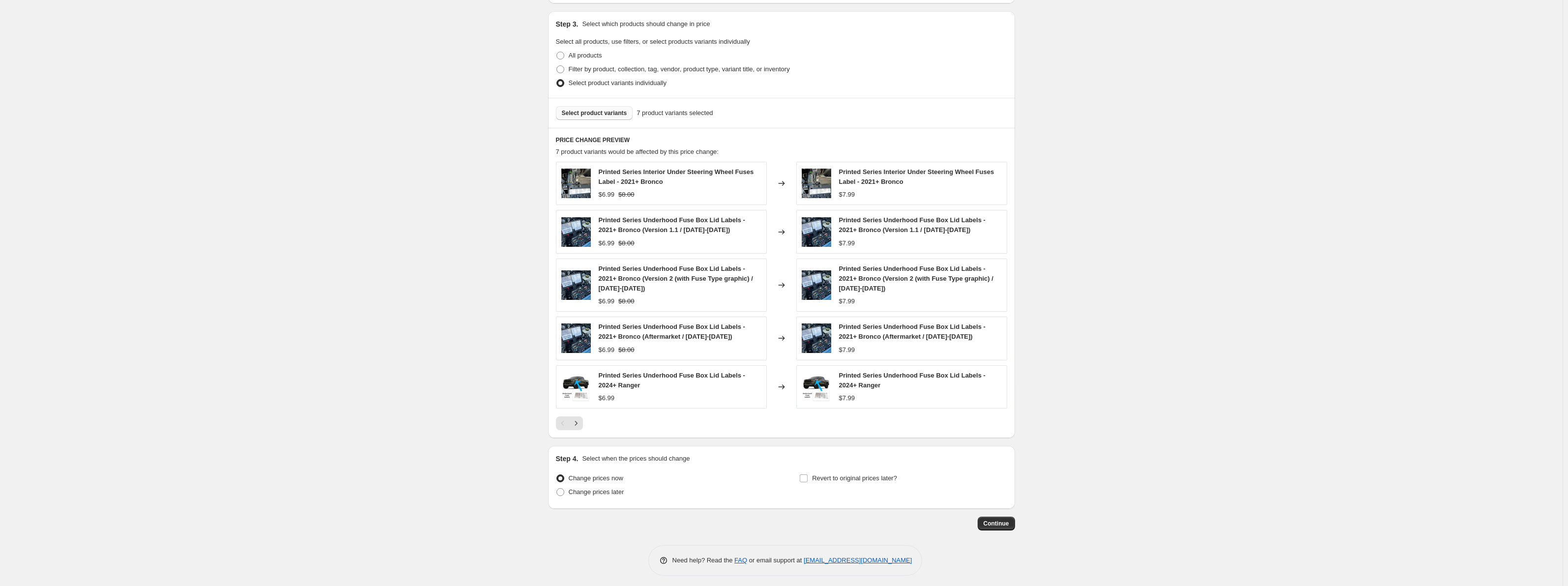
scroll to position [453, 0]
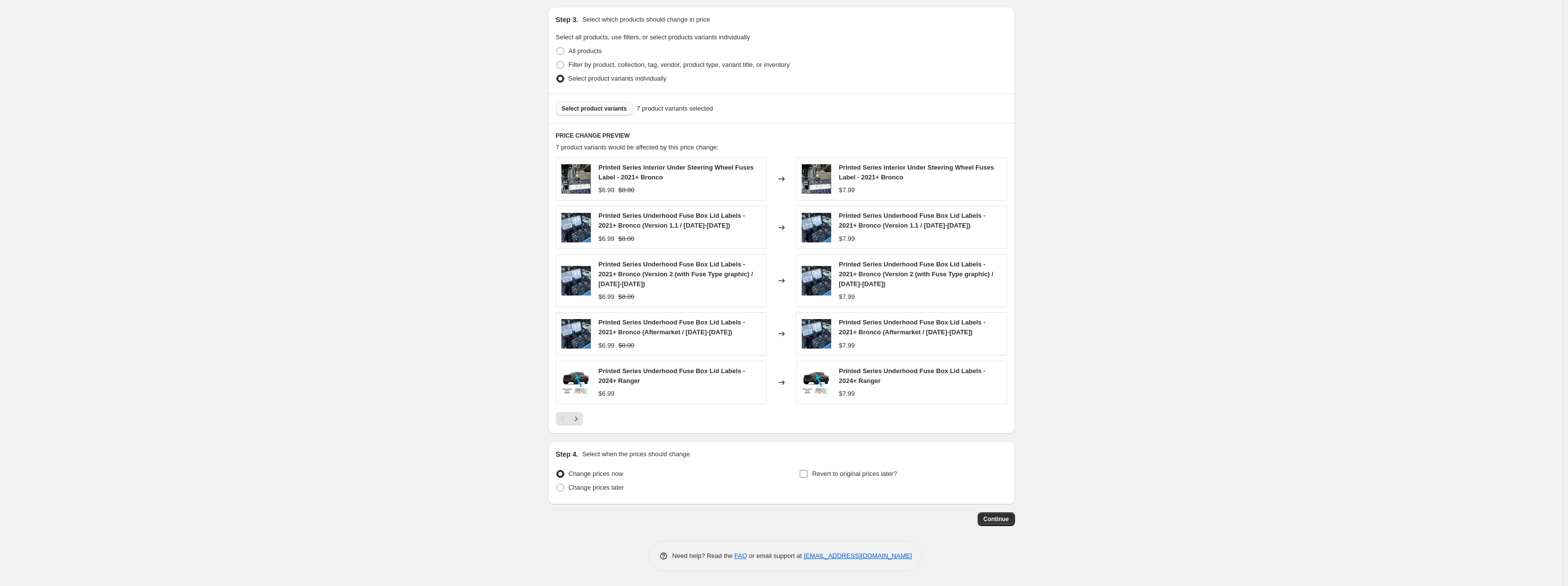
click at [862, 475] on span "Revert to original prices later?" at bounding box center [854, 474] width 85 height 7
click at [808, 475] on input "Revert to original prices later?" at bounding box center [803, 474] width 8 height 8
checkbox input "true"
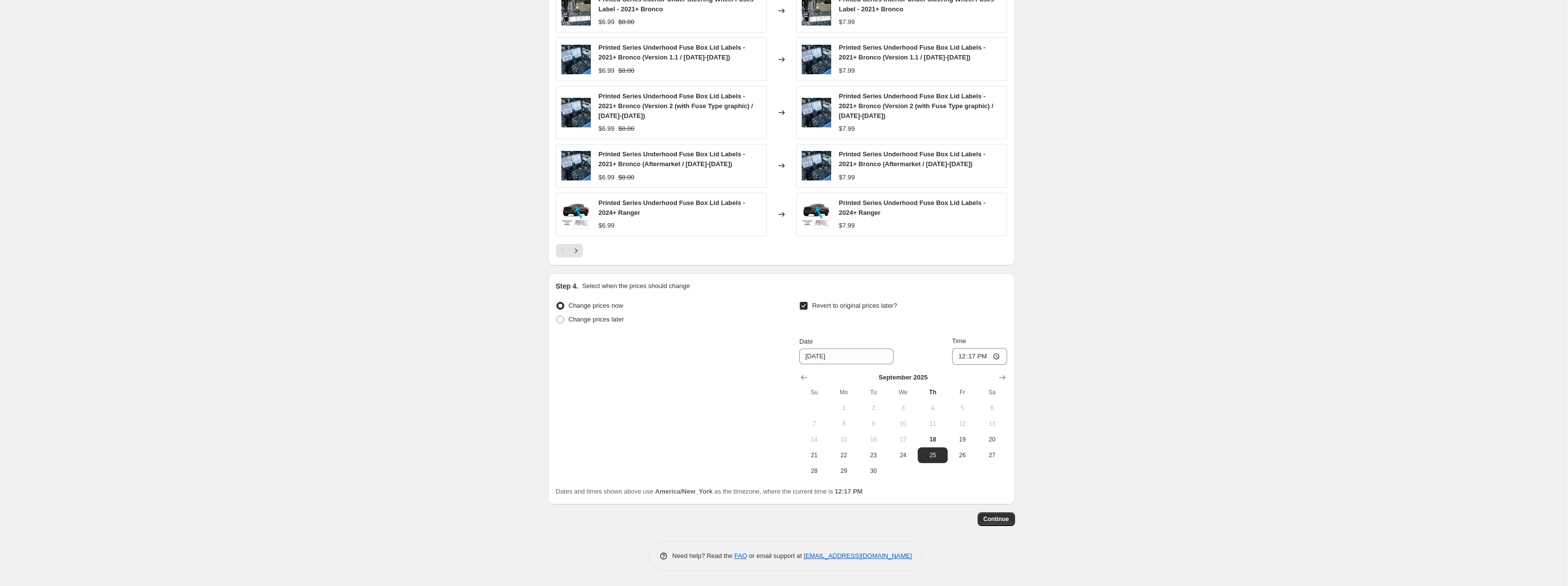
scroll to position [621, 0]
click at [910, 457] on span "24" at bounding box center [903, 455] width 22 height 8
type input "9/24/2025"
click at [994, 520] on span "Continue" at bounding box center [997, 519] width 26 height 8
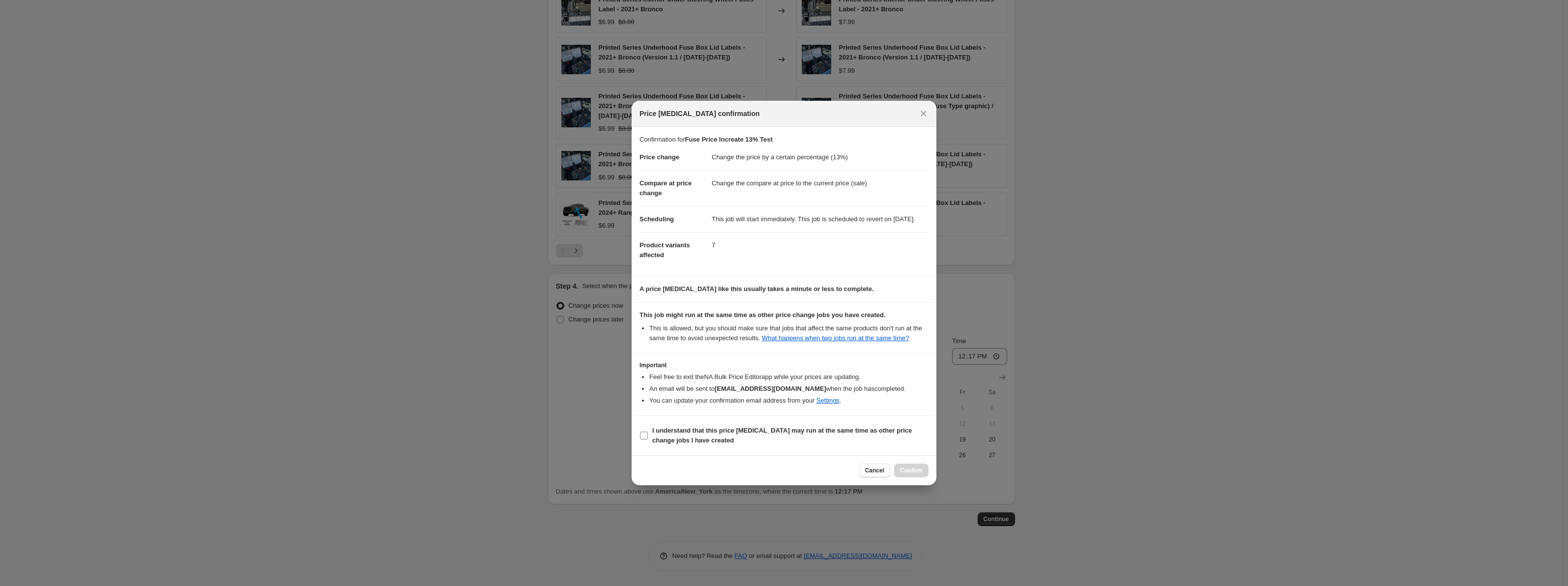
click at [681, 440] on b "I understand that this price change job may run at the same time as other price…" at bounding box center [783, 435] width 260 height 17
click at [648, 440] on input "I understand that this price change job may run at the same time as other price…" at bounding box center [643, 435] width 8 height 8
checkbox input "true"
click at [909, 475] on span "Confirm" at bounding box center [911, 470] width 22 height 8
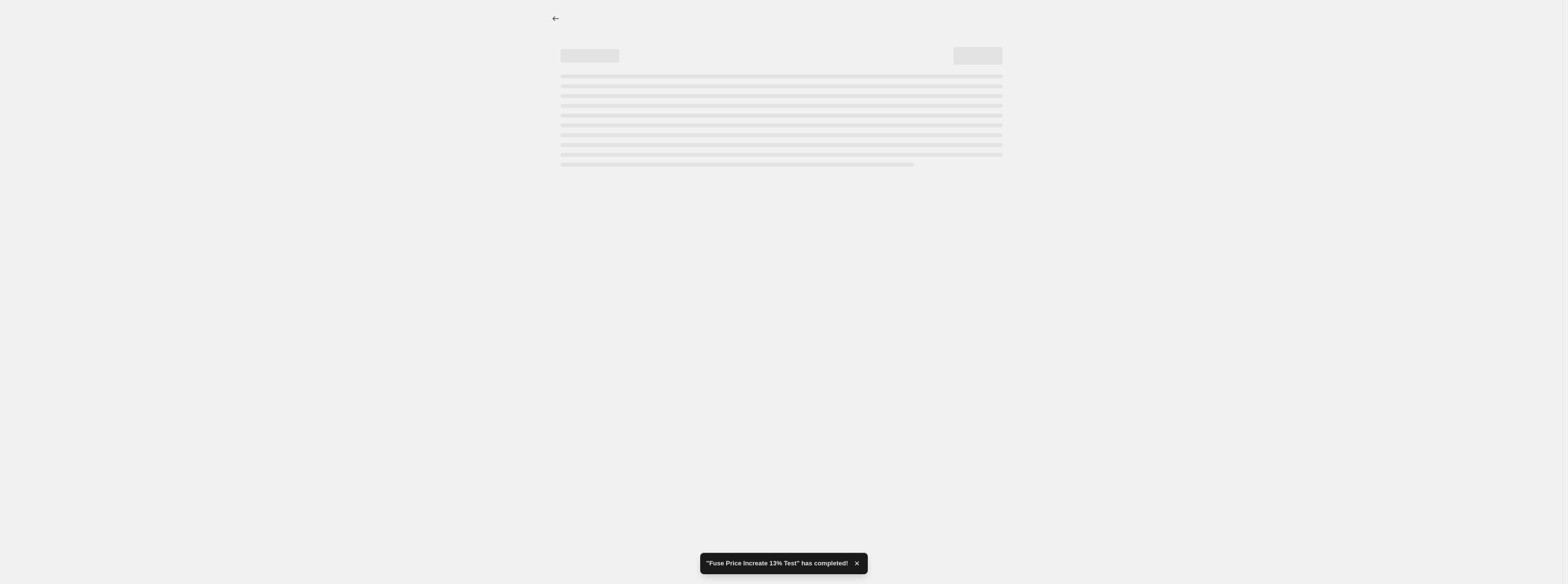
select select "percentage"
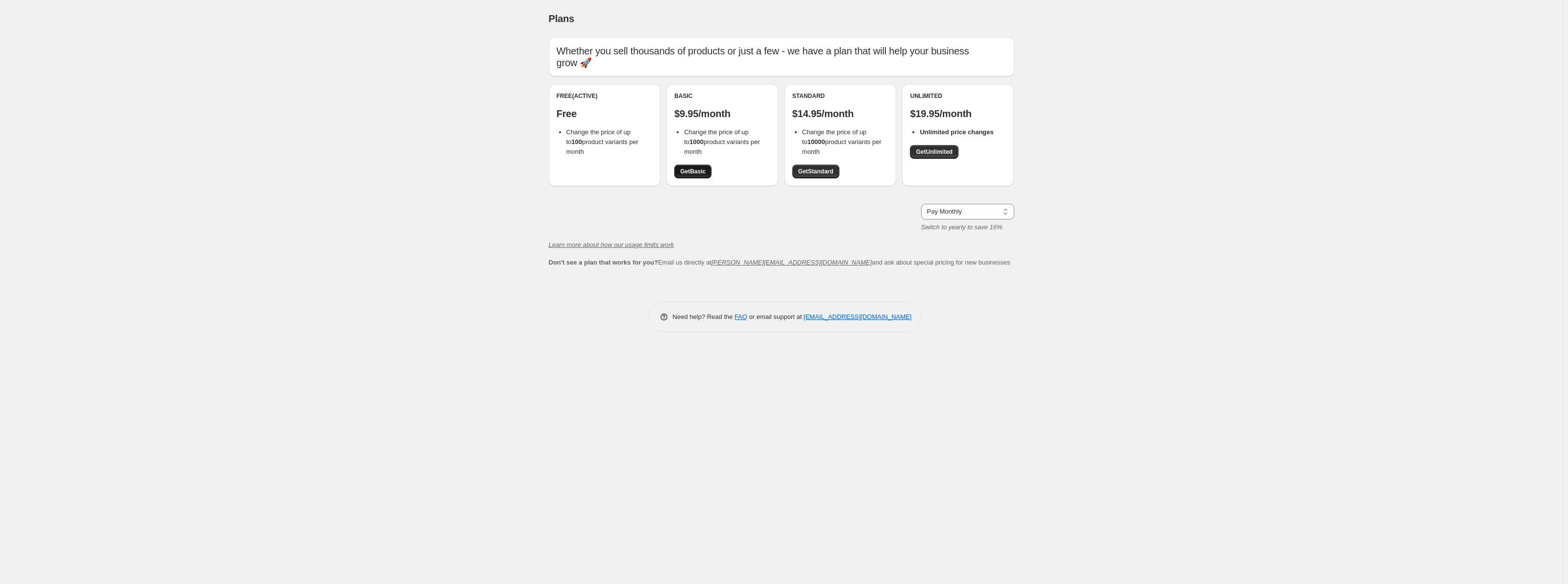
click at [701, 172] on span "Get Basic" at bounding box center [693, 171] width 26 height 8
